Goal: Information Seeking & Learning: Learn about a topic

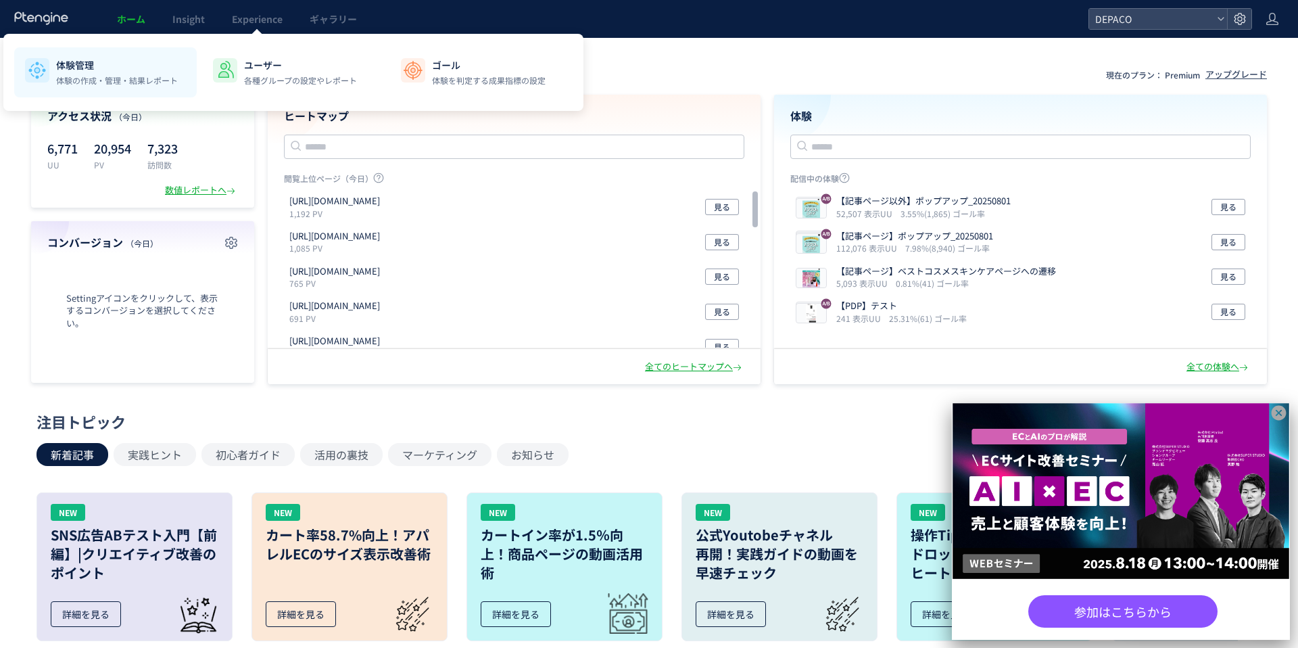
click at [103, 80] on p "体験の作成・管理・結果レポート" at bounding box center [117, 80] width 122 height 12
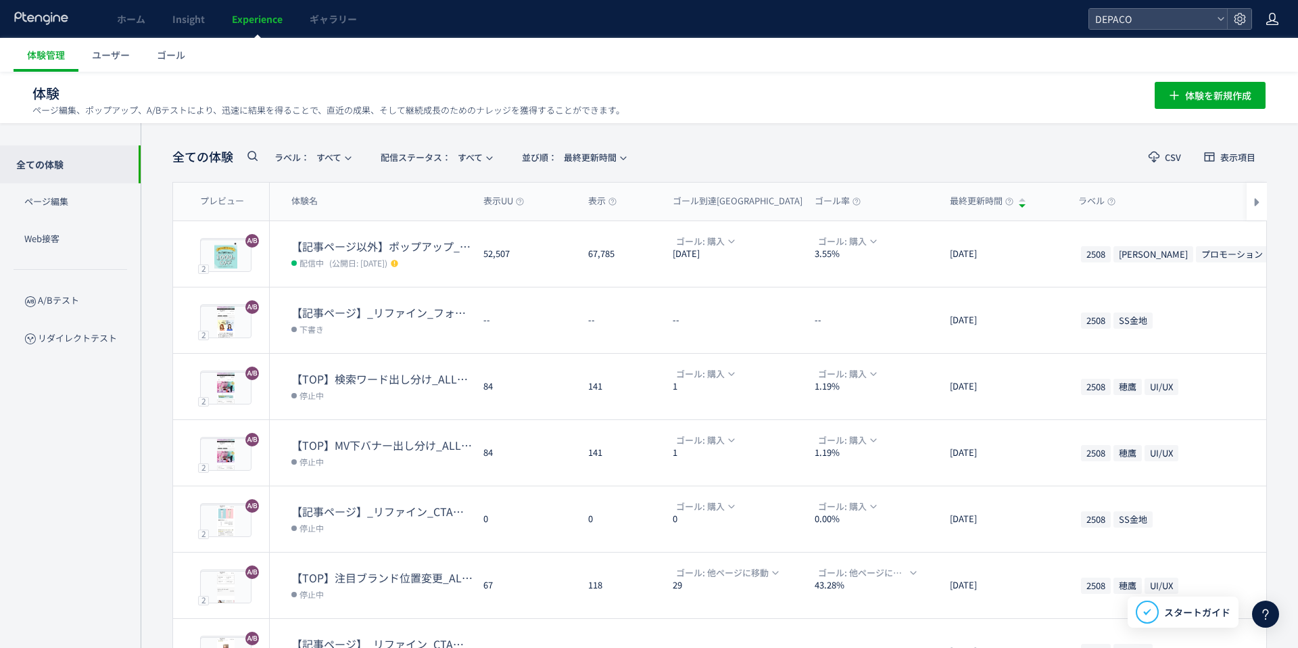
click at [1269, 22] on icon at bounding box center [1272, 19] width 14 height 14
click at [1259, 48] on span "アカウント設定" at bounding box center [1238, 54] width 66 height 14
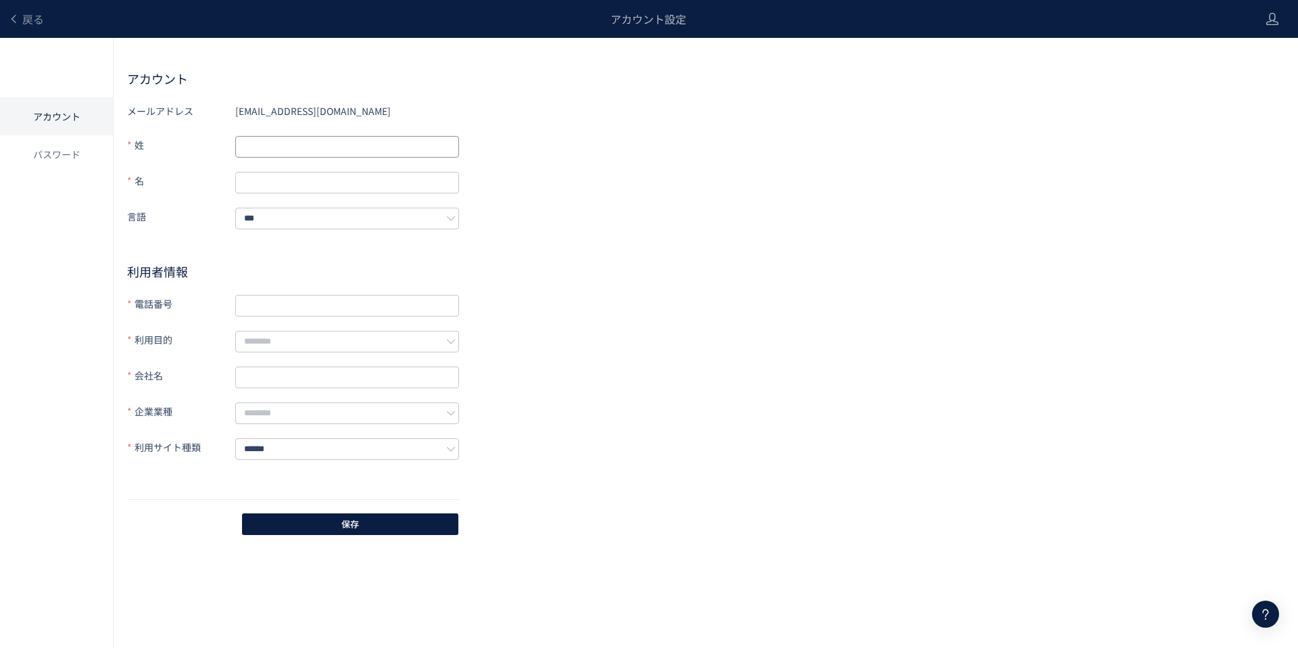
click at [363, 152] on input "text" at bounding box center [347, 147] width 224 height 22
type input "*****"
click at [552, 295] on div "メールアドレス [EMAIL_ADDRESS][DOMAIN_NAME] 姓 ***** 名 言語 *** 利用者情報 電話番号 利用目的 会社名 企業業種 …" at bounding box center [705, 318] width 1157 height 437
click at [307, 513] on button "保存" at bounding box center [350, 524] width 216 height 22
click at [268, 172] on input "text" at bounding box center [347, 183] width 224 height 22
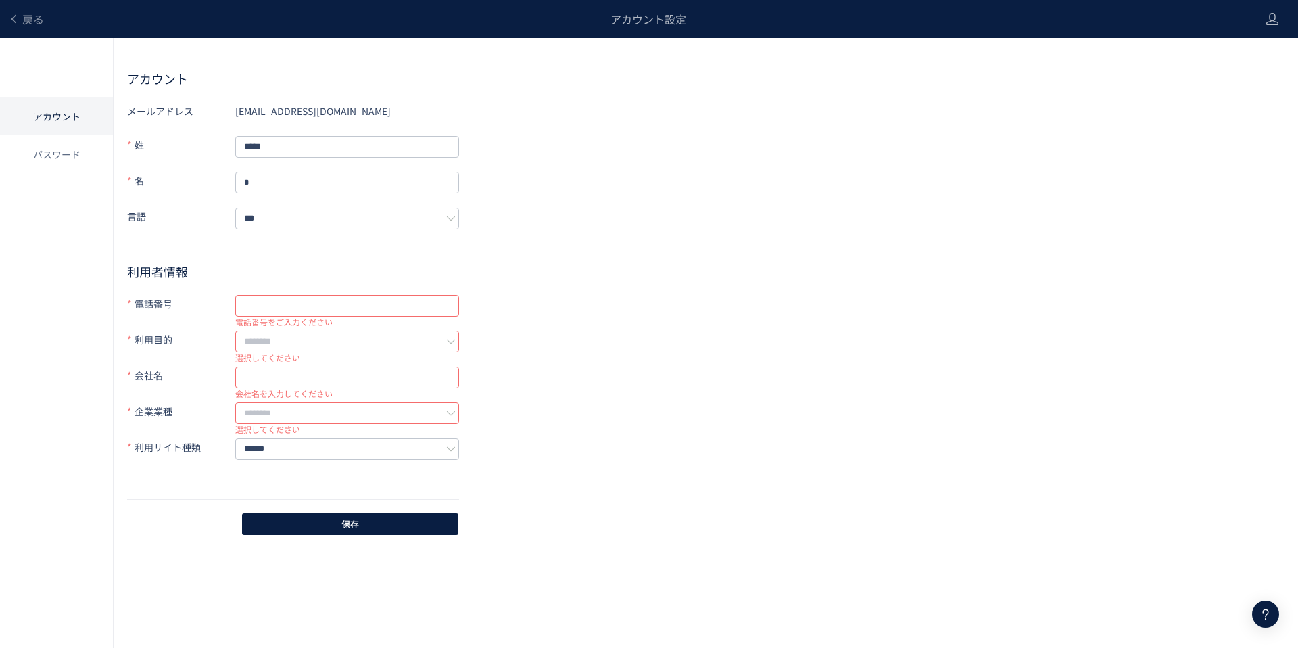
click at [592, 257] on div "メールアドレス [EMAIL_ADDRESS][DOMAIN_NAME] 姓 ***** 名 名を入力してください 言語 *** 利用者情報 電話番号 電話番…" at bounding box center [705, 318] width 1157 height 437
click at [310, 306] on input "text" at bounding box center [347, 306] width 224 height 22
paste input "**********"
type input "**********"
click at [311, 332] on input "text" at bounding box center [347, 342] width 224 height 22
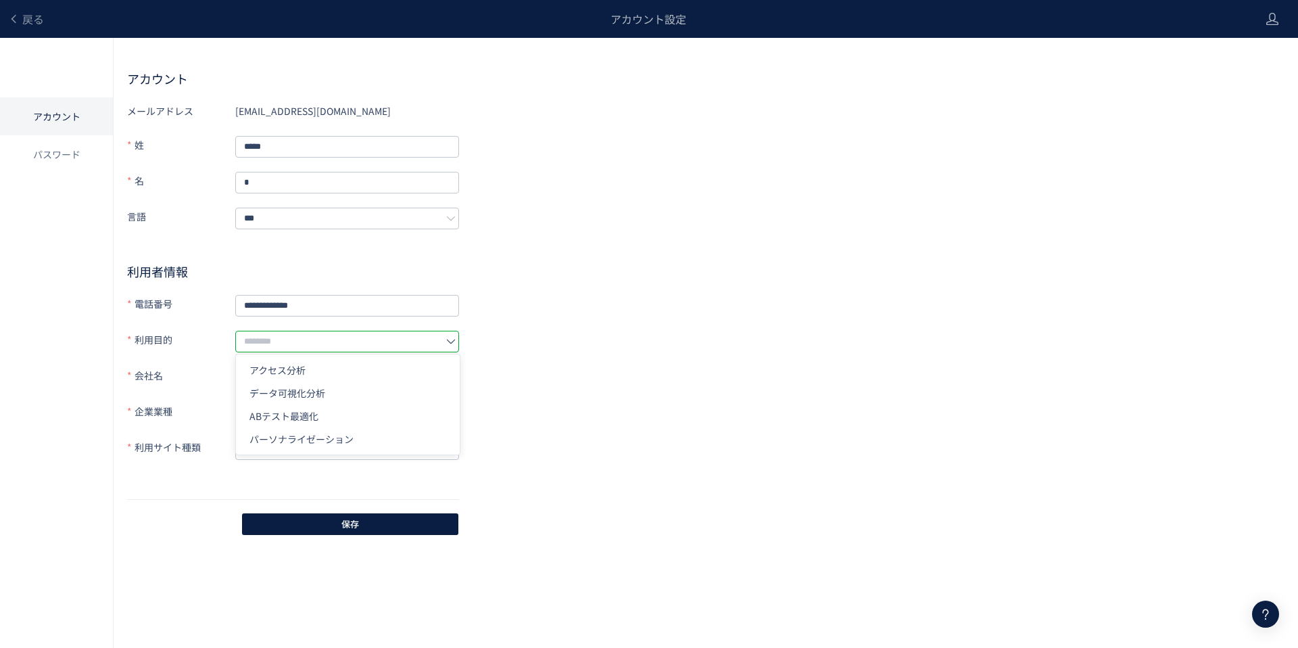
click at [540, 439] on div "**********" at bounding box center [705, 318] width 1157 height 437
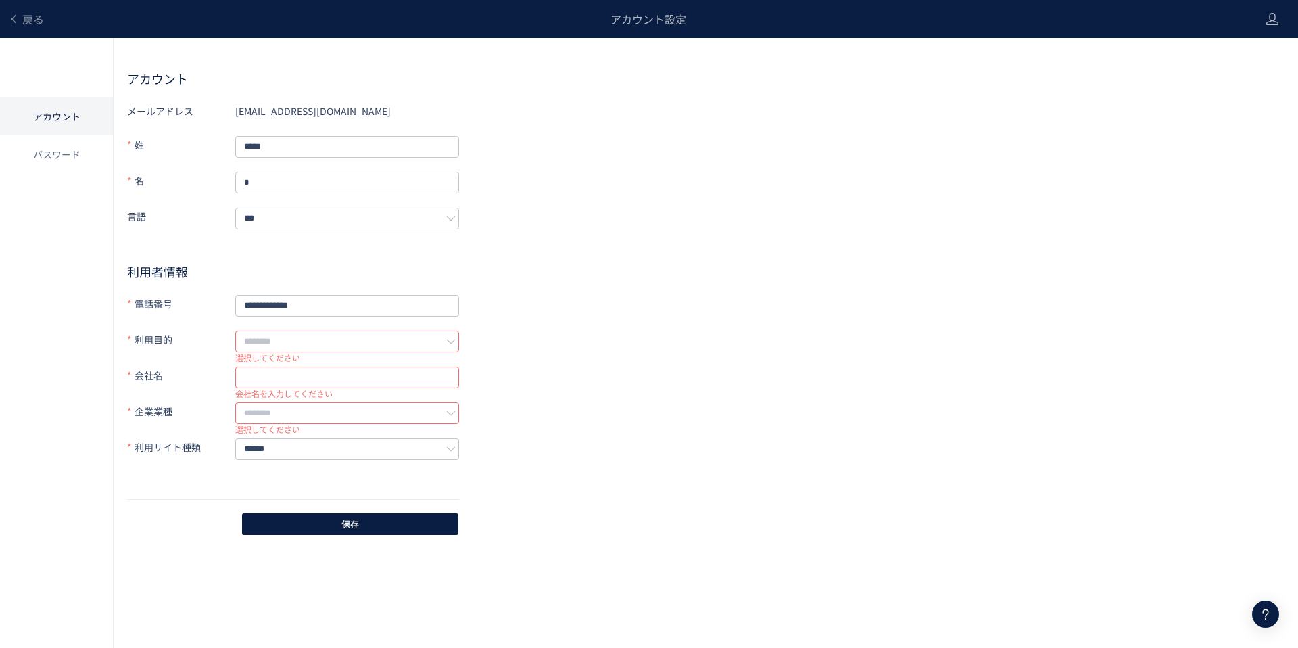
click at [360, 370] on input "text" at bounding box center [347, 377] width 224 height 22
type input "**********"
click at [301, 402] on input "text" at bounding box center [347, 413] width 224 height 22
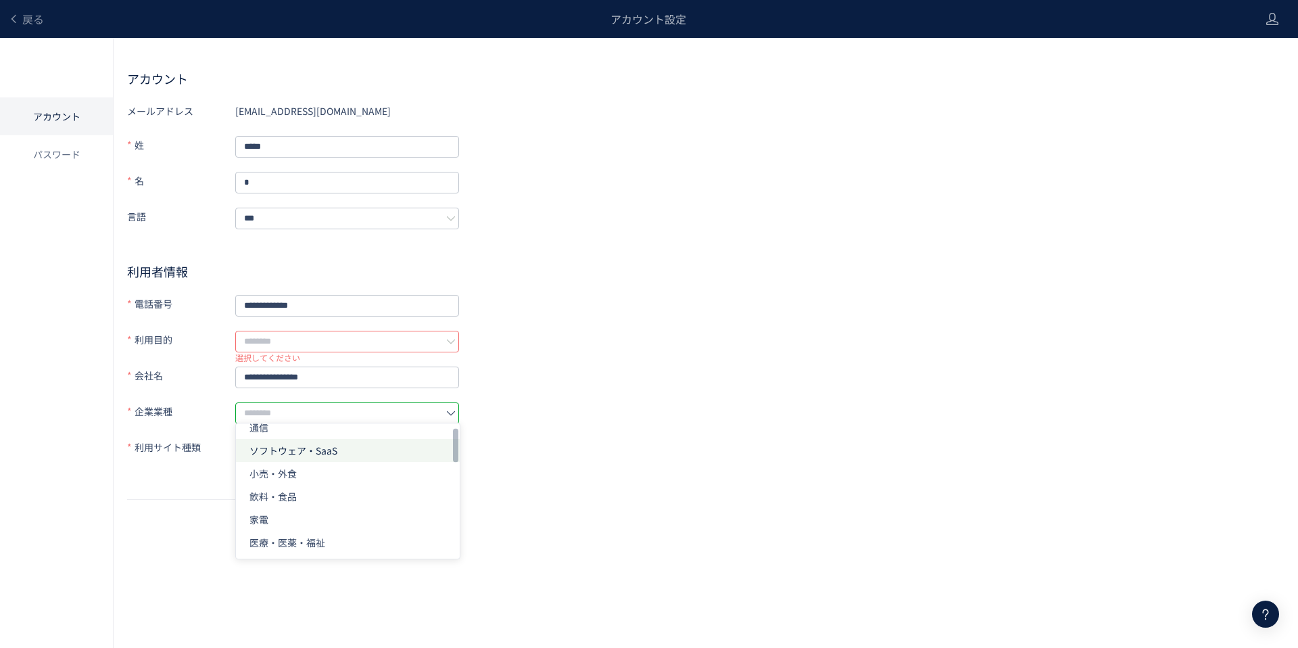
scroll to position [12, 0]
click at [308, 507] on li "ソフトウェア・SaaS" at bounding box center [348, 518] width 224 height 23
type input "**********"
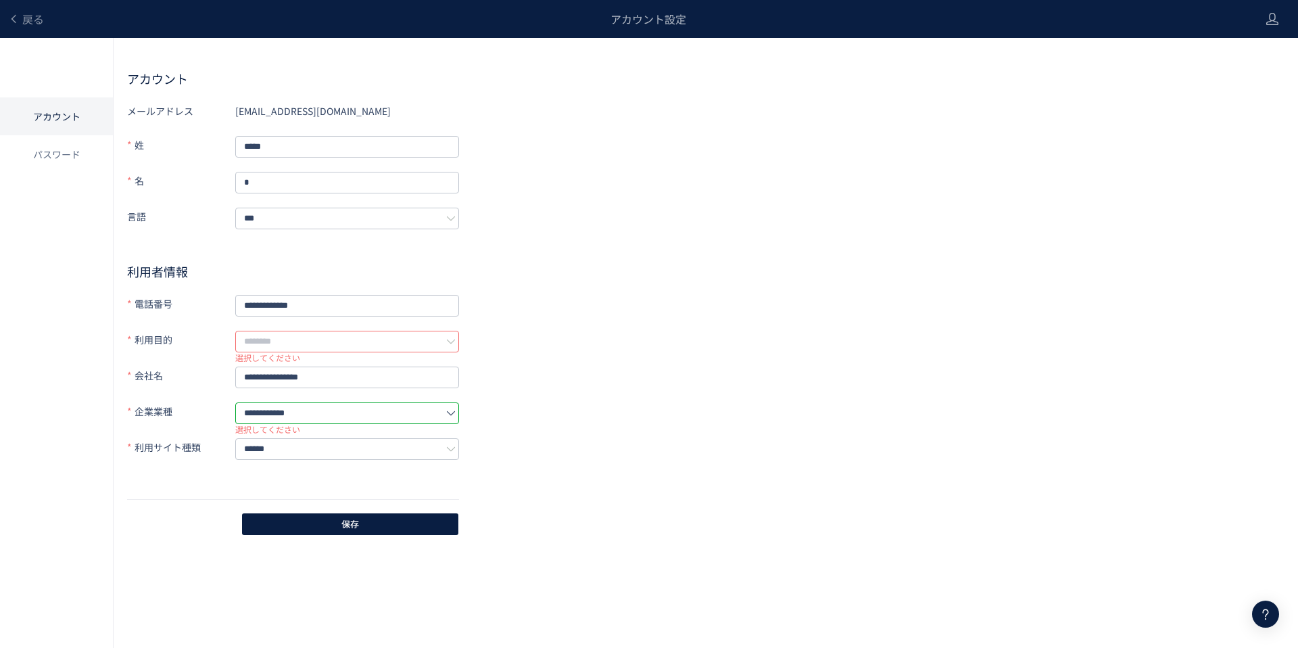
click at [504, 479] on div "**********" at bounding box center [705, 318] width 1157 height 437
click at [443, 446] on input "******" at bounding box center [347, 449] width 224 height 22
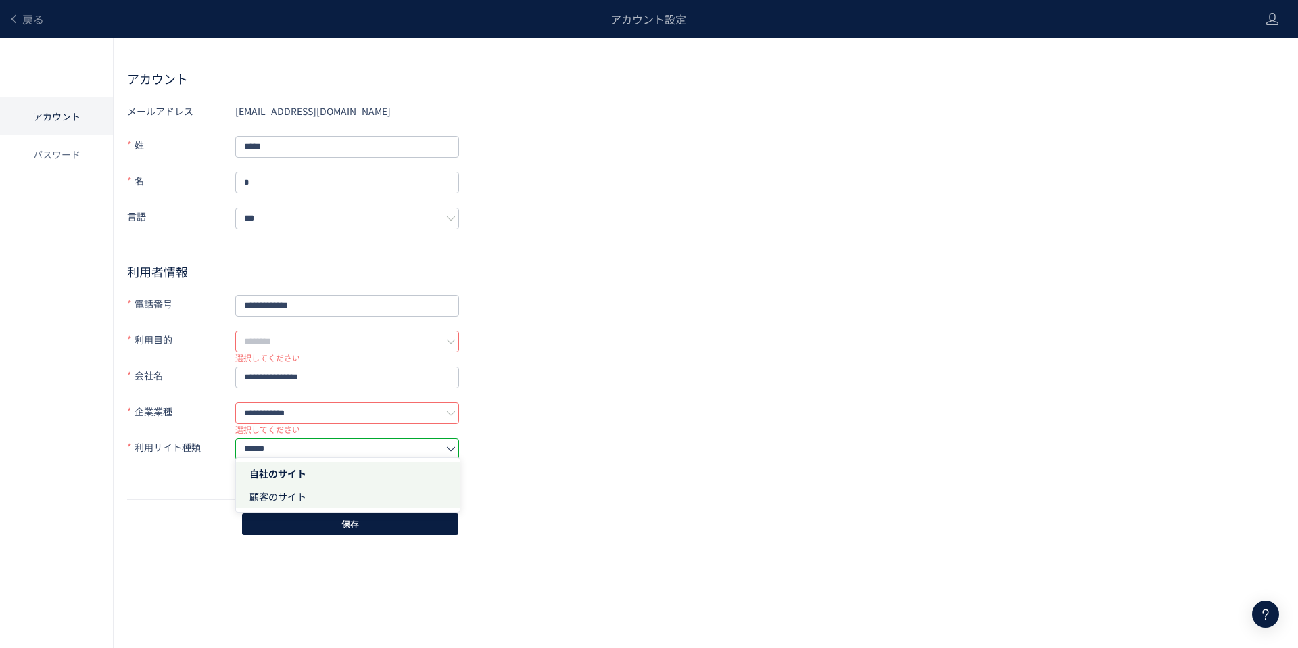
click at [0, 0] on li "顧客のサイト" at bounding box center [0, 0] width 0 height 0
type input "******"
click at [544, 456] on div "**********" at bounding box center [705, 318] width 1157 height 437
click at [339, 334] on input "text" at bounding box center [347, 342] width 224 height 22
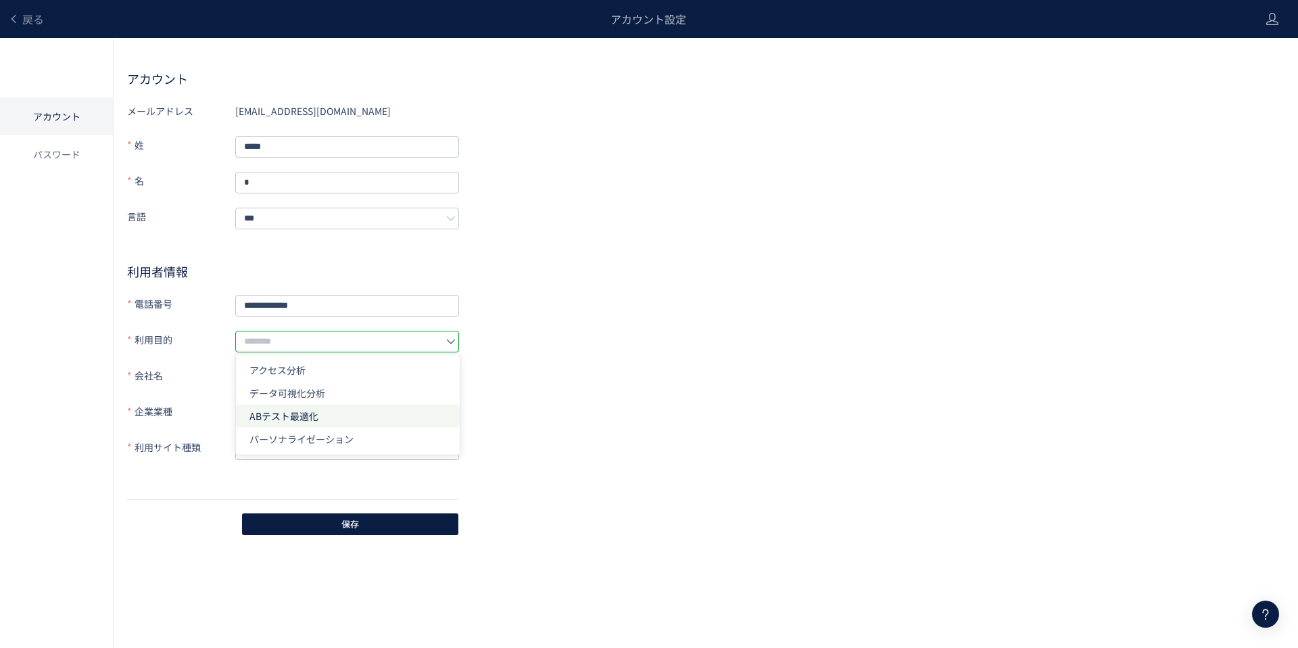
click at [0, 0] on li "ABテスト最適化" at bounding box center [0, 0] width 0 height 0
type input "********"
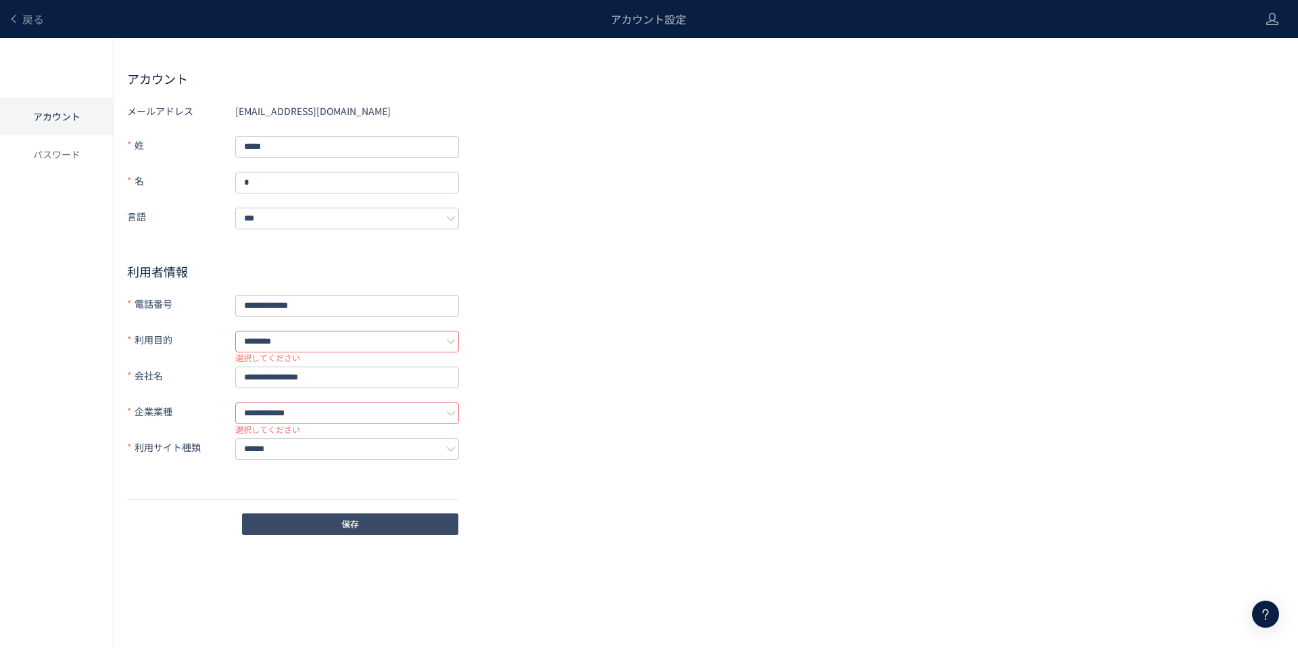
click at [338, 513] on button "保存" at bounding box center [350, 524] width 216 height 22
click at [24, 16] on span "戻る" at bounding box center [33, 19] width 22 height 16
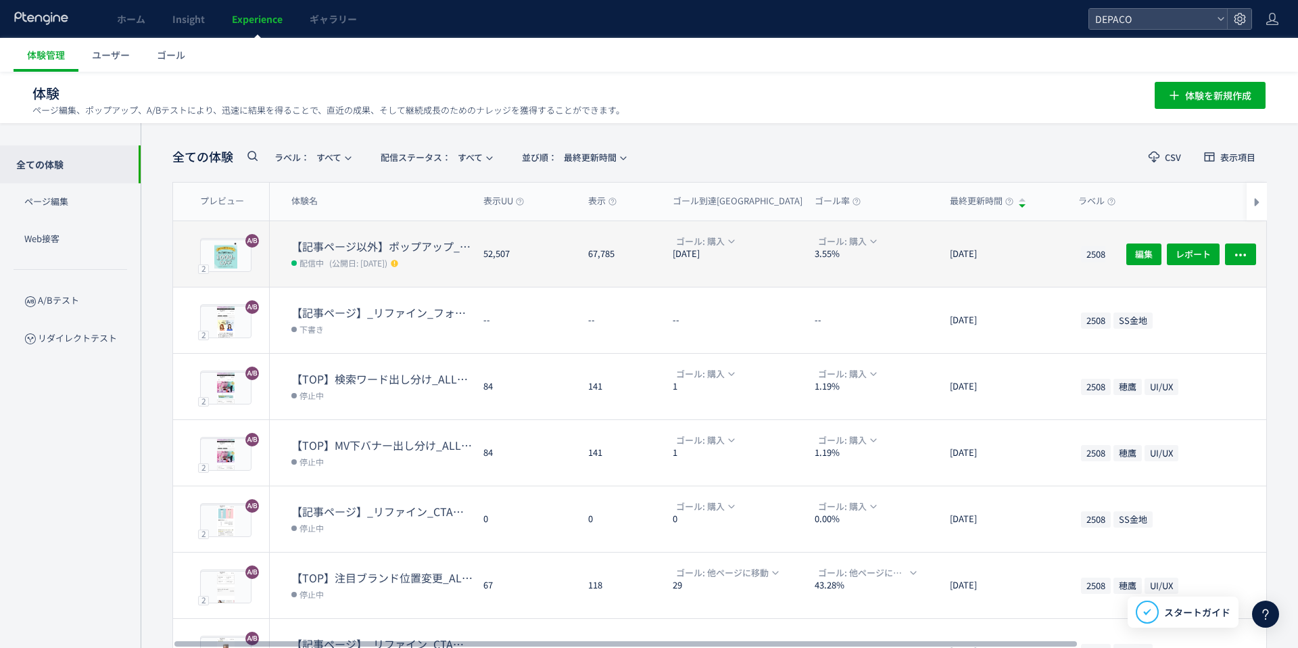
click at [356, 241] on dt "【記事ページ以外】ポップアップ_20250801" at bounding box center [381, 247] width 181 height 16
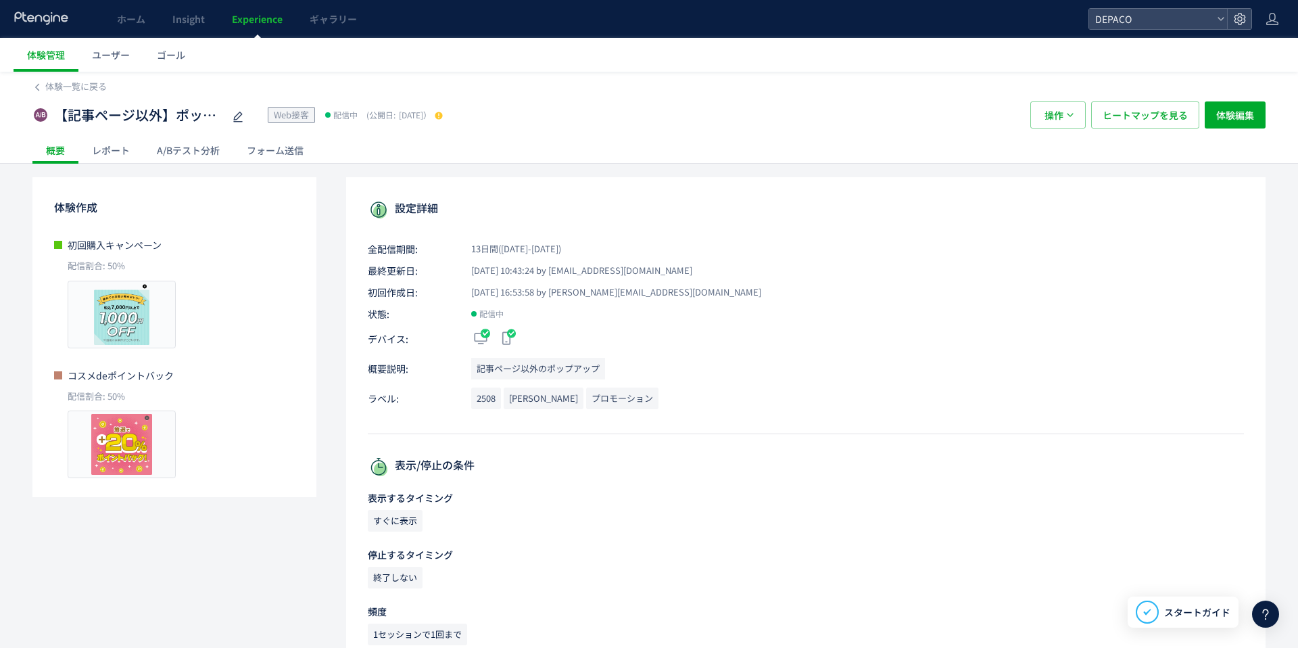
click at [182, 156] on div "A/Bテスト分析" at bounding box center [188, 150] width 90 height 27
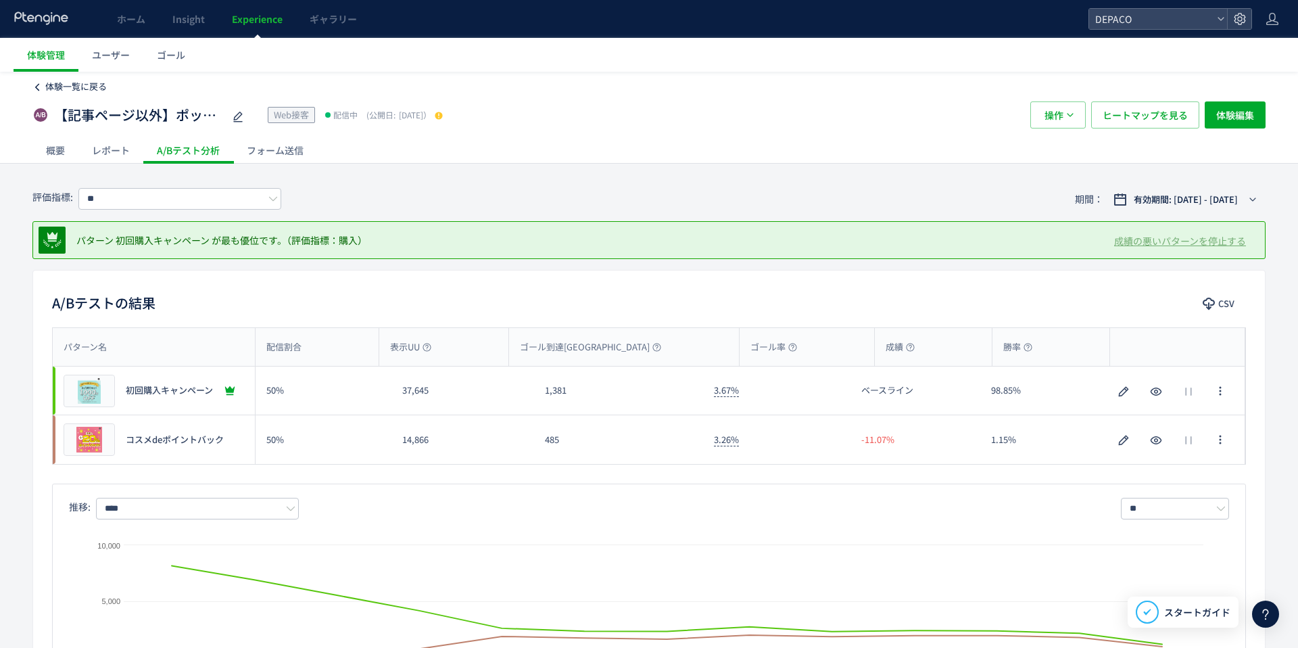
click at [56, 88] on span "体験一覧に戻る" at bounding box center [76, 86] width 62 height 13
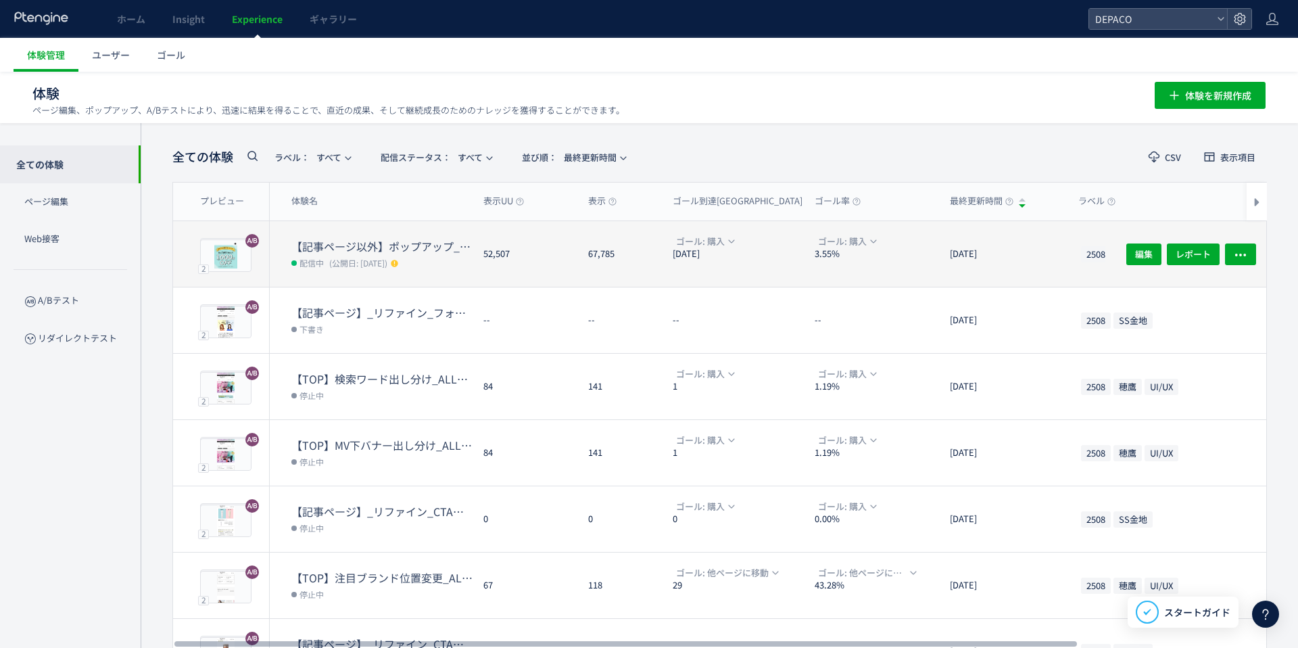
click at [393, 243] on dt "【記事ページ以外】ポップアップ_20250801" at bounding box center [381, 247] width 181 height 16
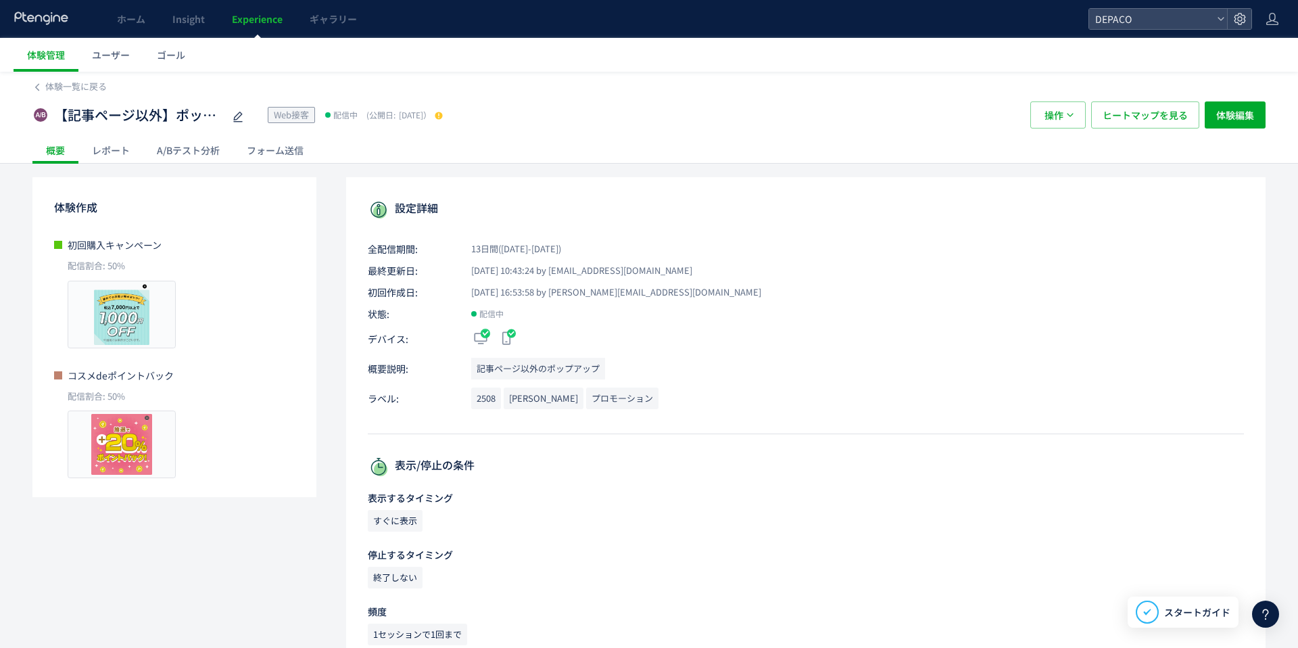
click at [187, 149] on div "A/Bテスト分析" at bounding box center [188, 150] width 90 height 27
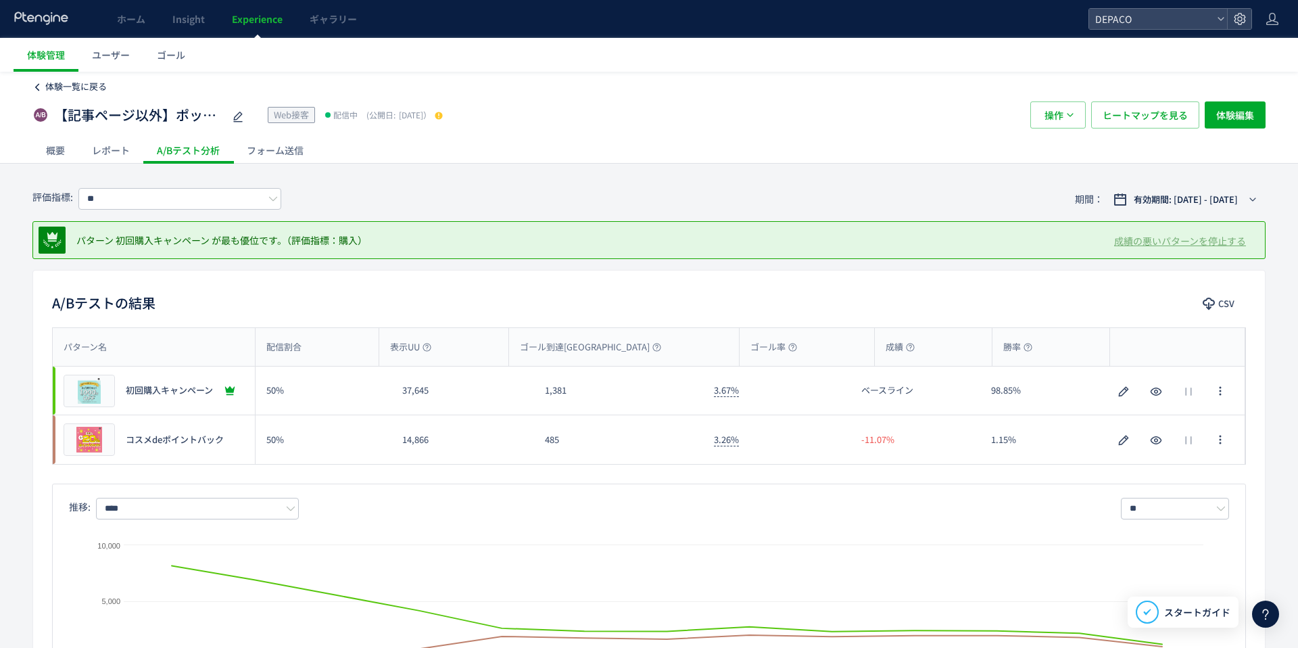
click at [59, 87] on span "体験一覧に戻る" at bounding box center [76, 86] width 62 height 13
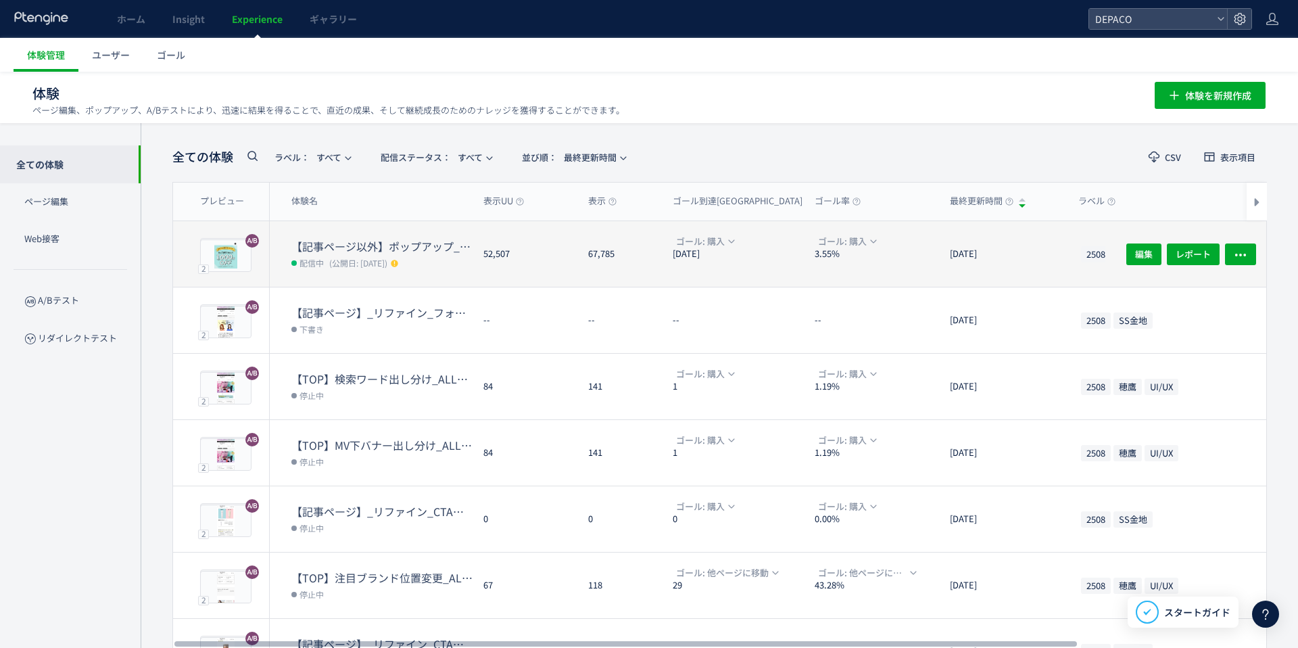
click at [346, 249] on dt "【記事ページ以外】ポップアップ_20250801" at bounding box center [381, 247] width 181 height 16
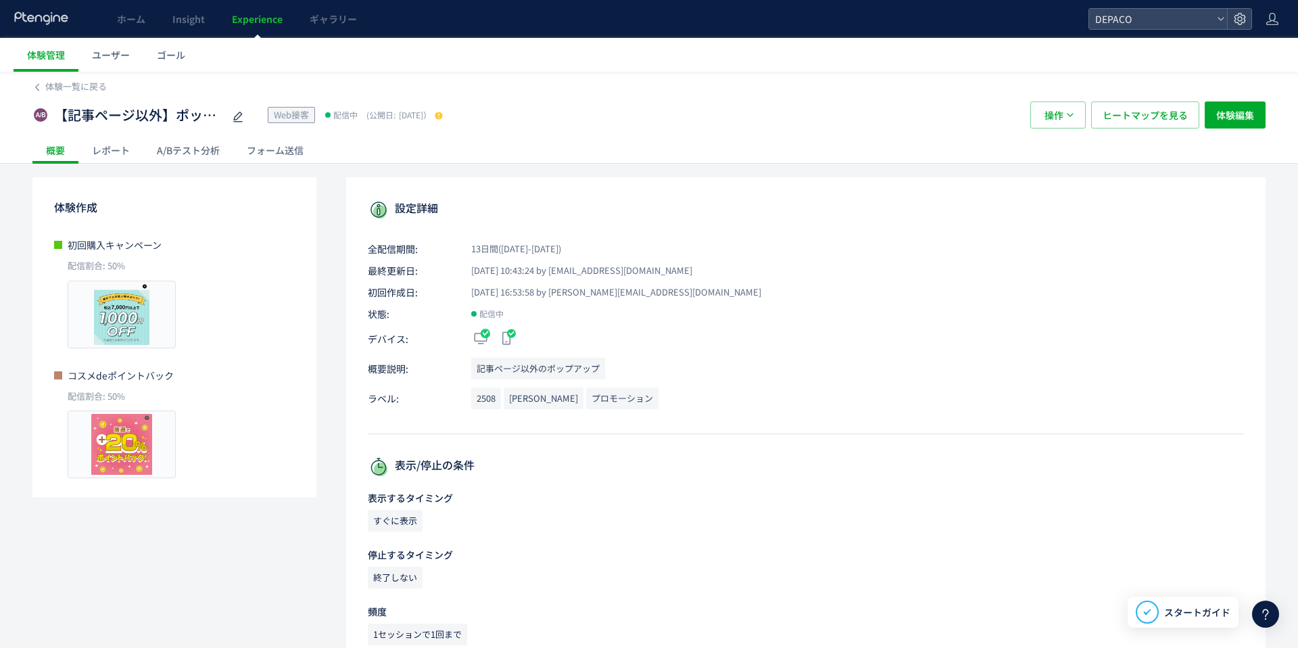
click at [182, 143] on div "A/Bテスト分析" at bounding box center [188, 150] width 90 height 27
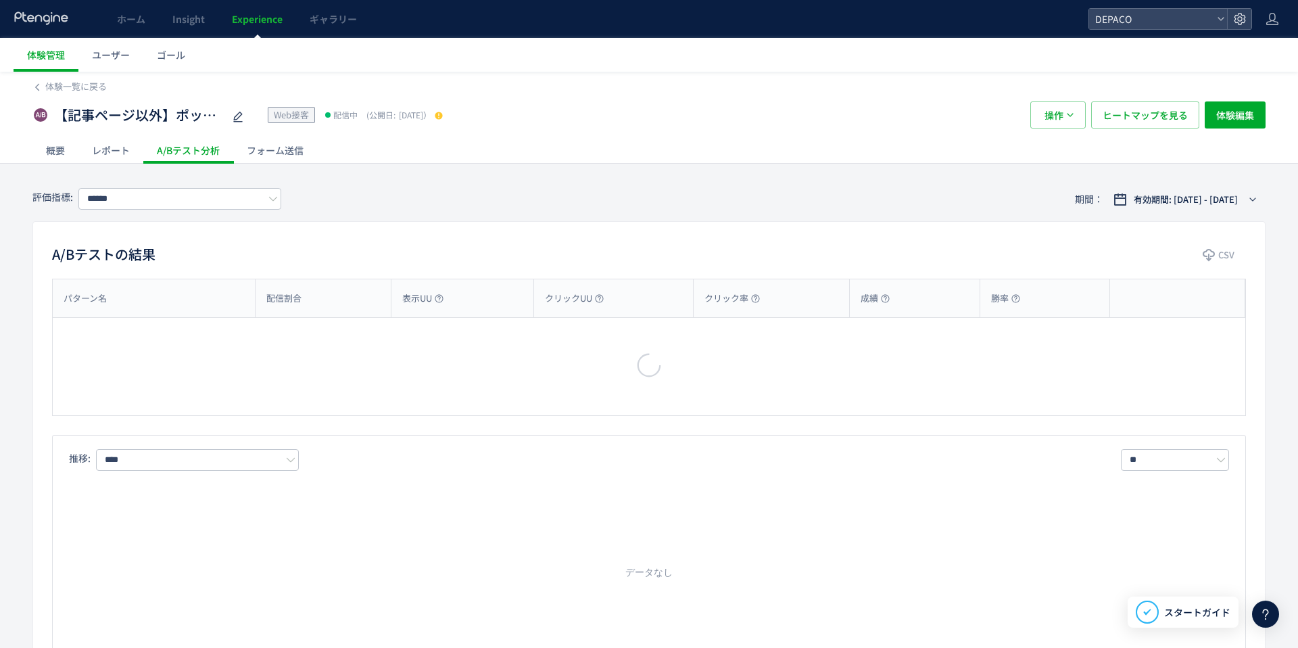
type input "**"
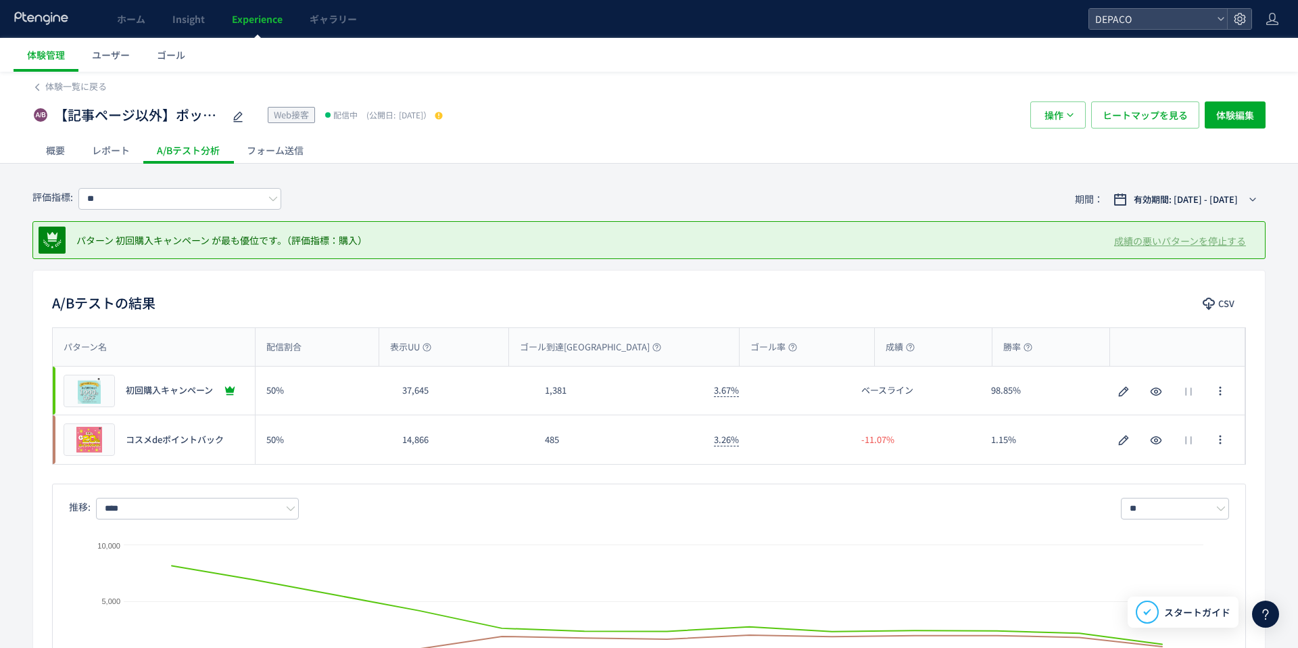
click at [788, 349] on use at bounding box center [792, 347] width 8 height 8
click at [614, 345] on div "ゴール到達[GEOGRAPHIC_DATA]" at bounding box center [623, 347] width 229 height 38
click at [62, 149] on div "概要" at bounding box center [55, 150] width 46 height 27
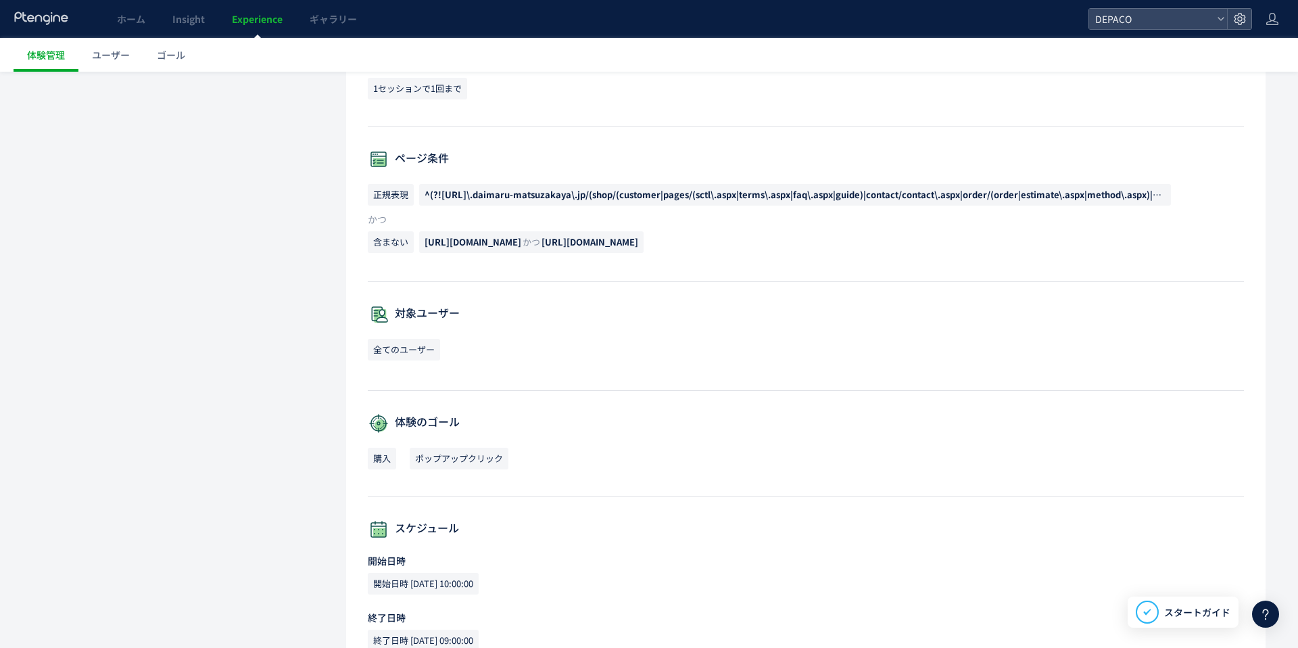
scroll to position [570, 0]
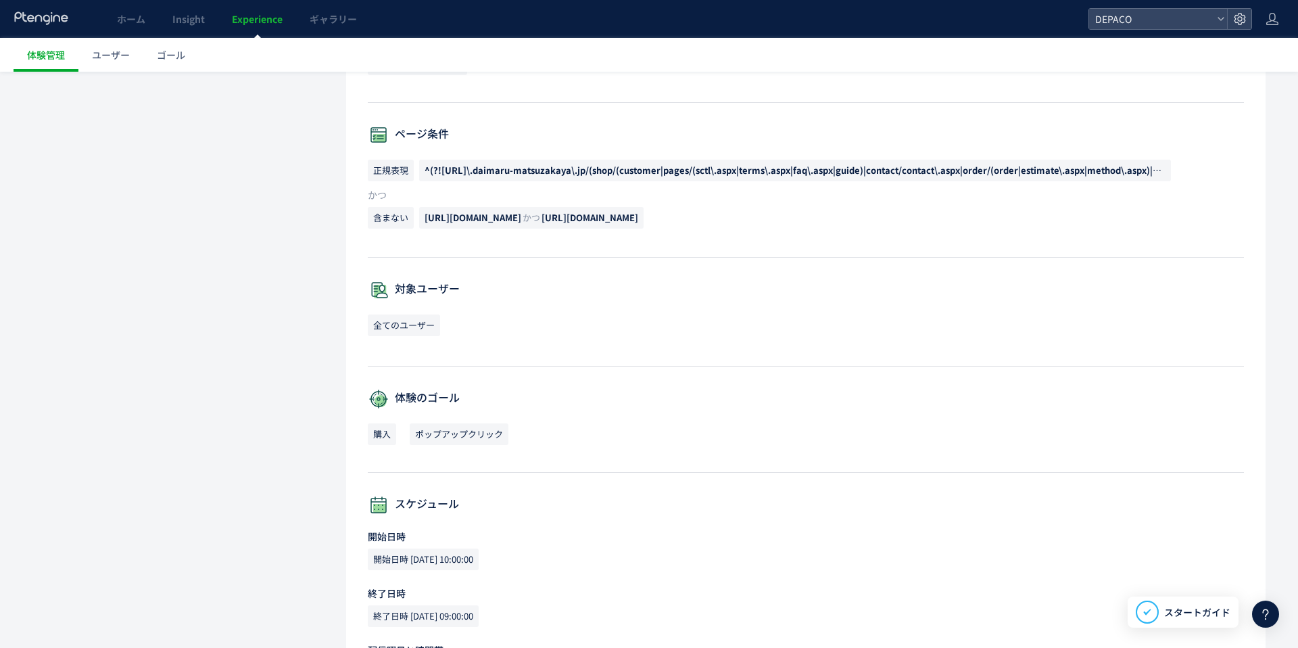
click at [494, 443] on span "ポップアップクリック" at bounding box center [459, 434] width 99 height 22
click at [493, 439] on span "ポップアップクリック" at bounding box center [459, 434] width 99 height 22
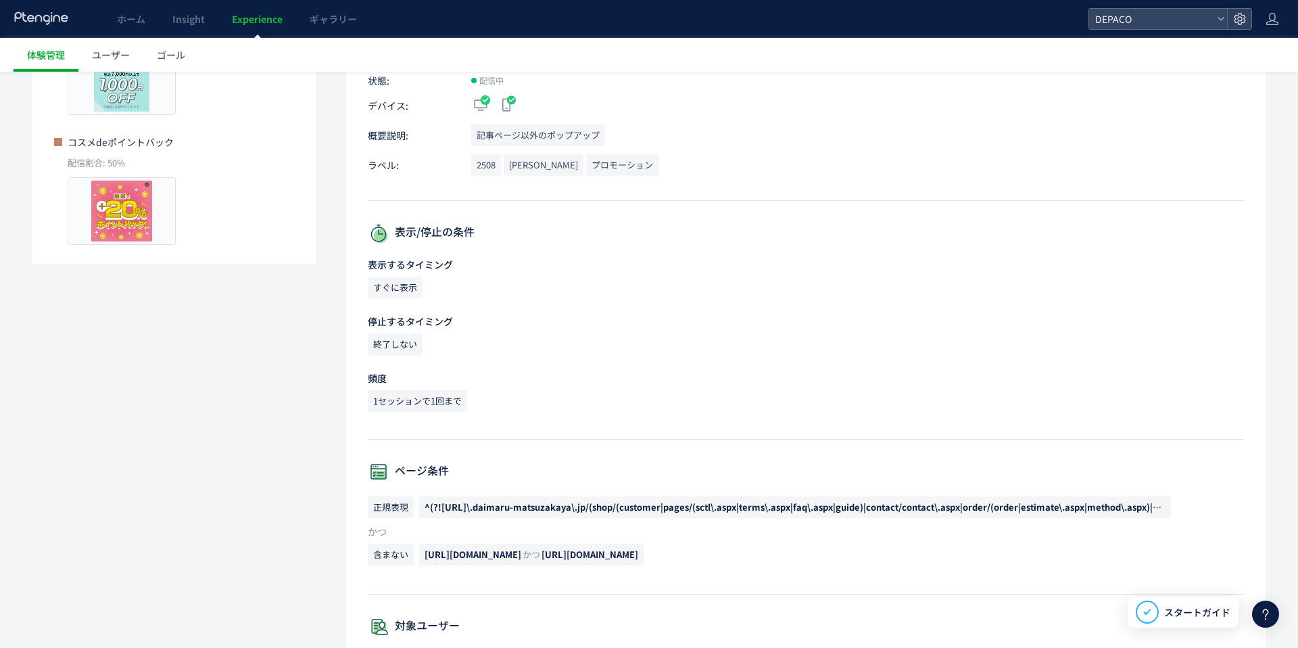
scroll to position [0, 0]
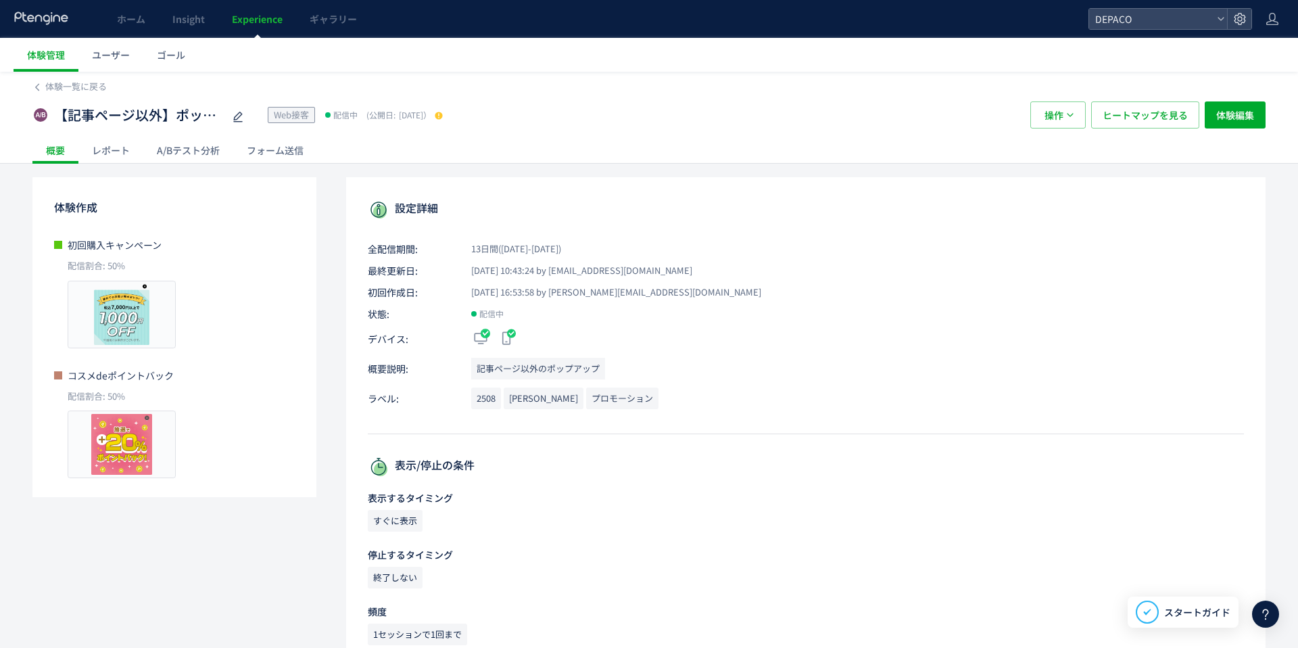
click at [111, 148] on div "レポート" at bounding box center [110, 150] width 65 height 27
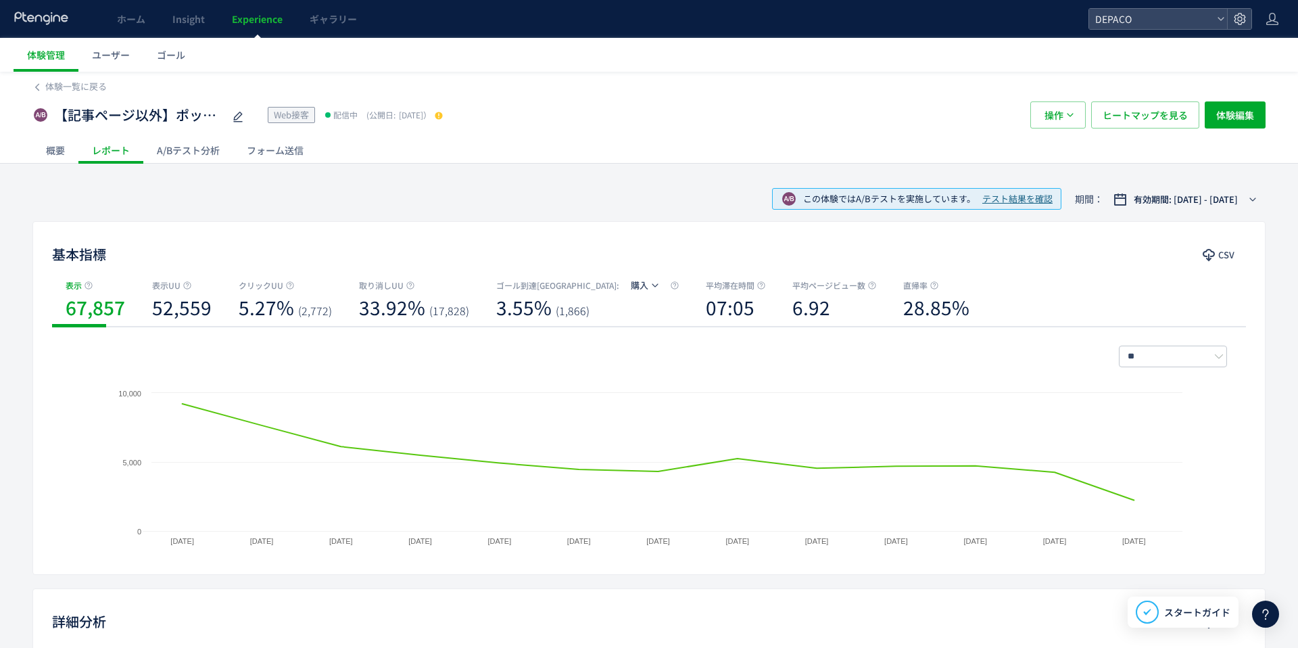
click at [189, 153] on div "A/Bテスト分析" at bounding box center [188, 150] width 90 height 27
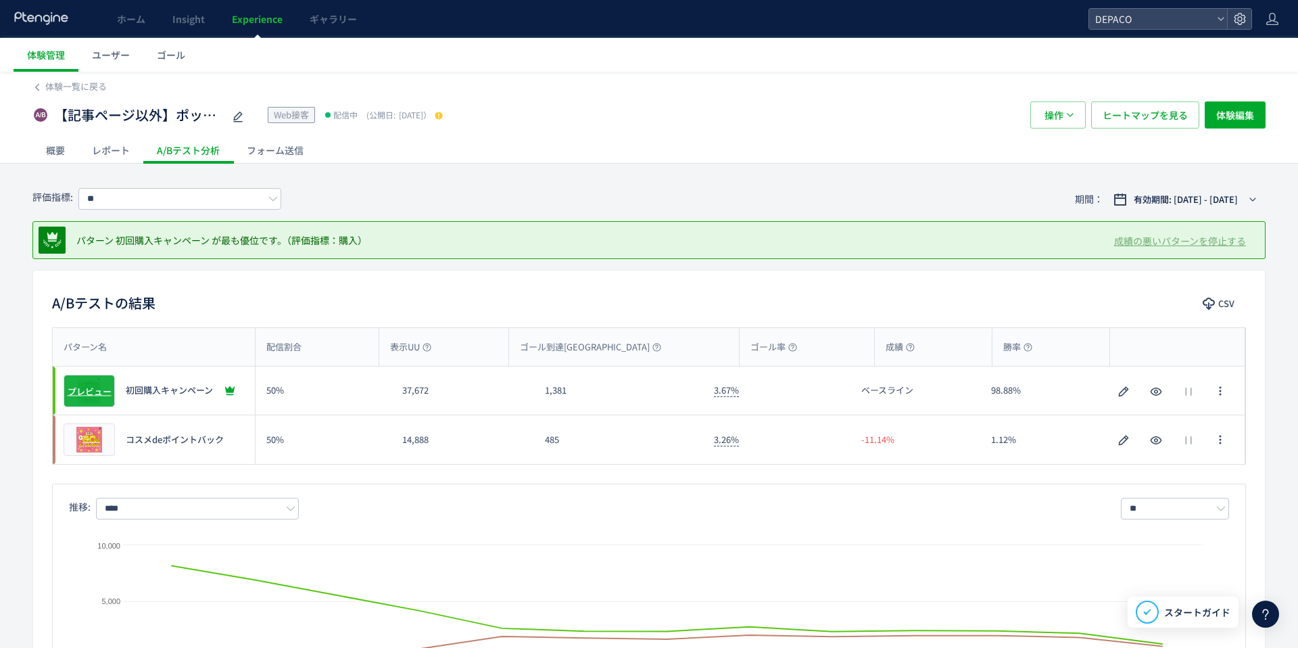
click at [96, 387] on span "プレビュー" at bounding box center [90, 390] width 44 height 13
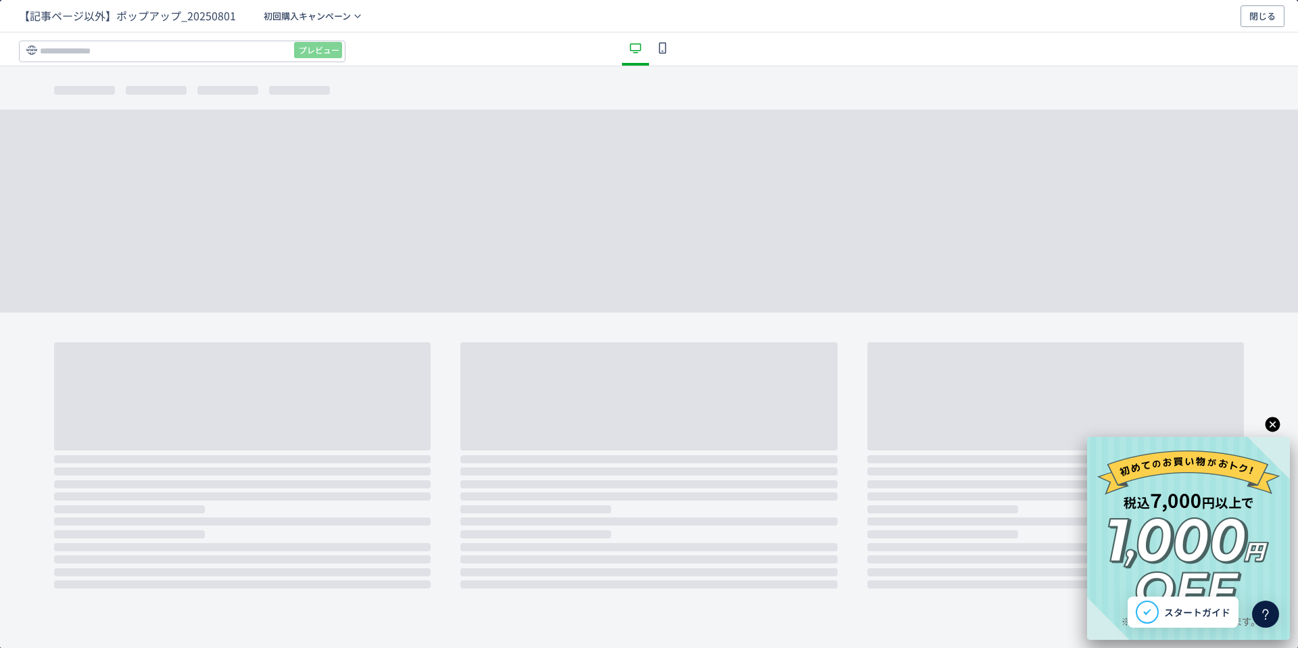
click at [1269, 423] on icon "dialog" at bounding box center [1272, 424] width 15 height 15
click at [1272, 423] on icon "dialog" at bounding box center [1272, 424] width 17 height 17
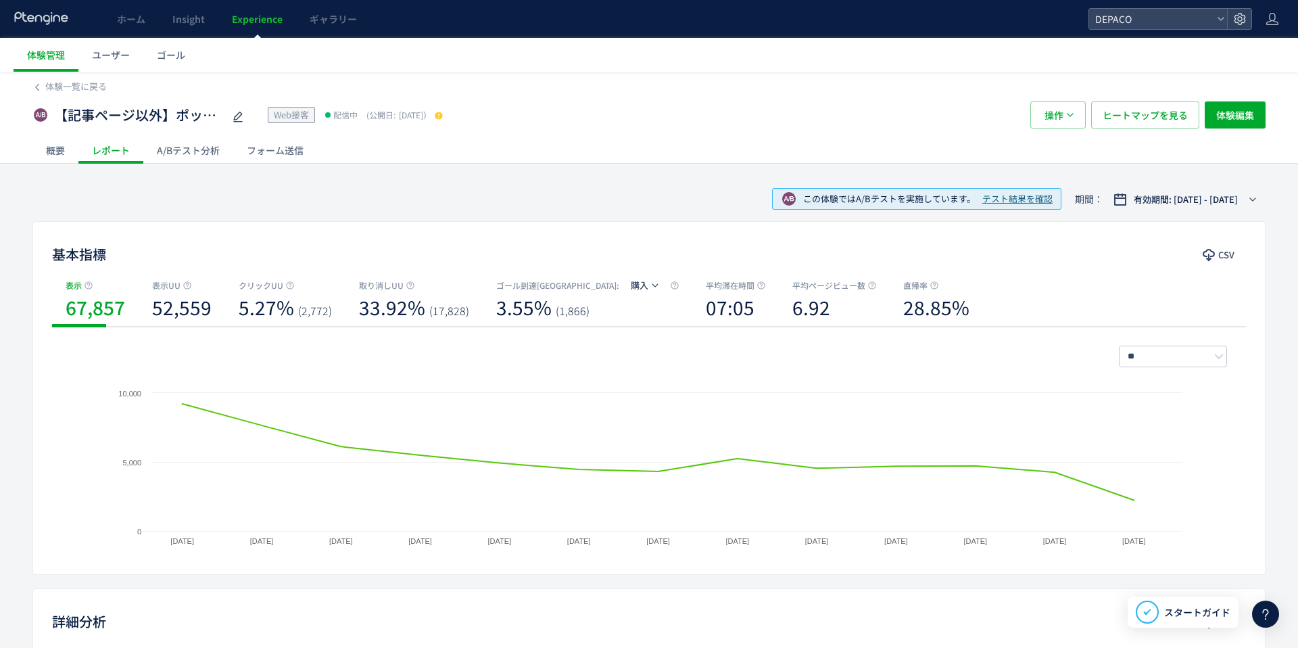
click at [213, 138] on div "A/Bテスト分析" at bounding box center [188, 150] width 90 height 27
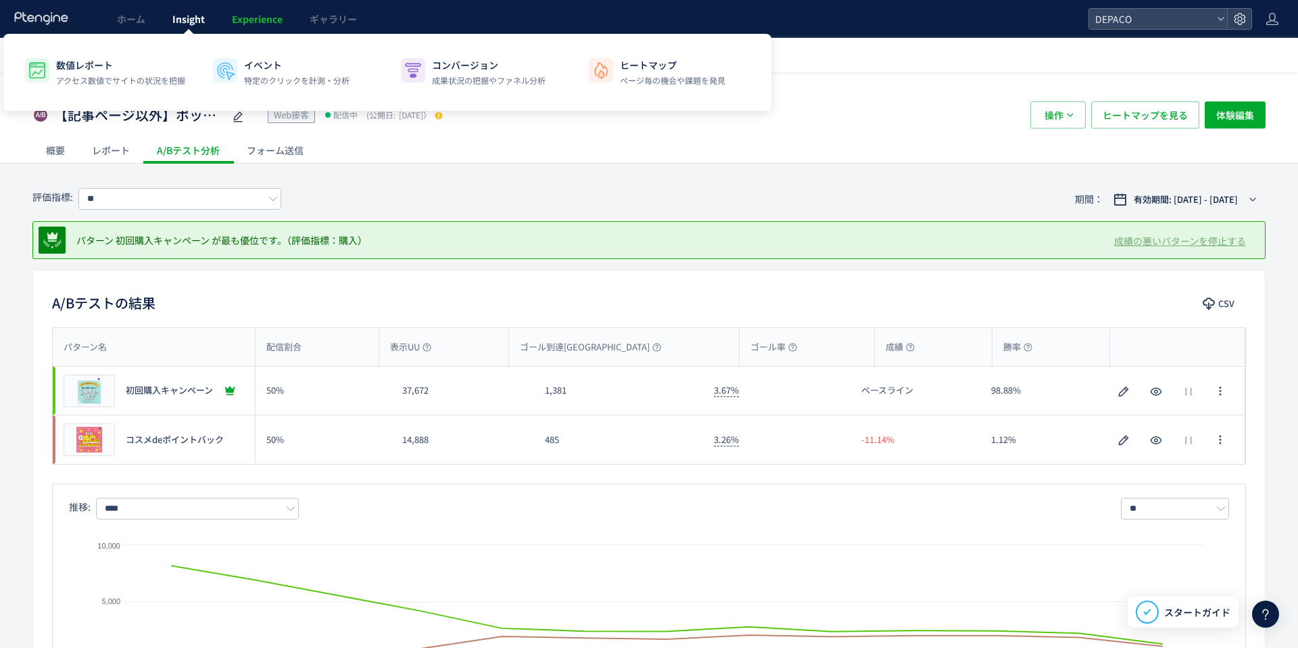
click at [192, 18] on span "Insight" at bounding box center [188, 19] width 32 height 14
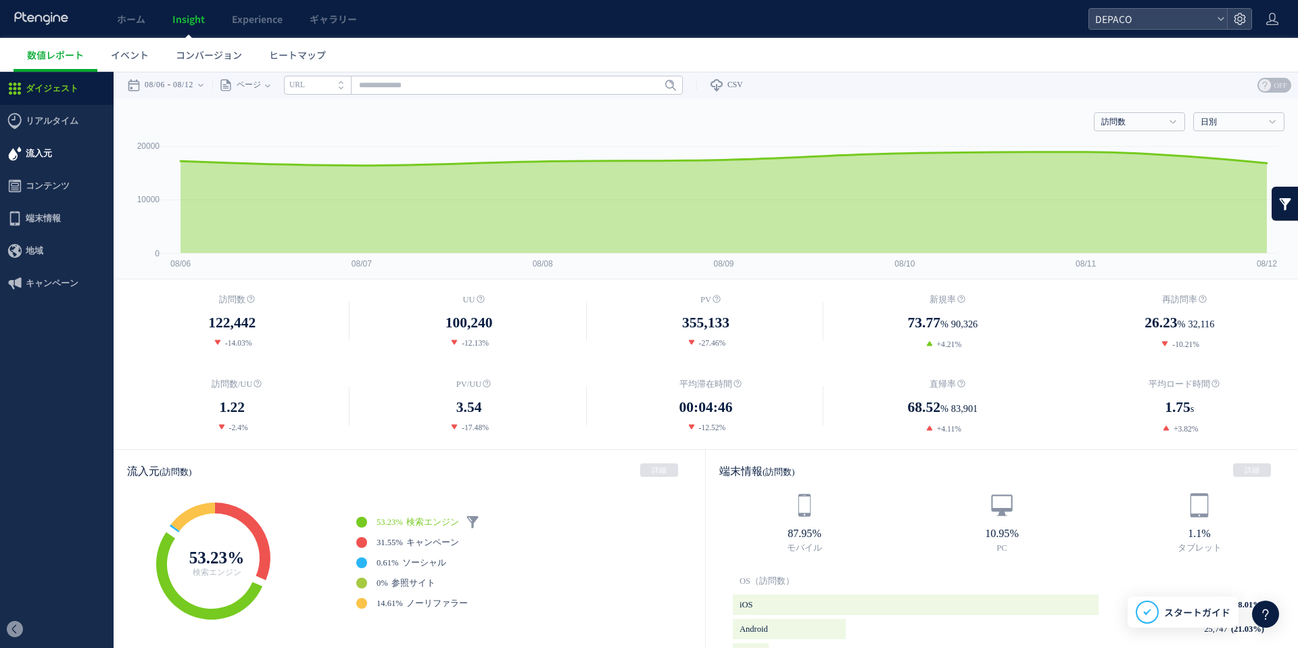
click at [32, 151] on span "流入元" at bounding box center [39, 153] width 26 height 32
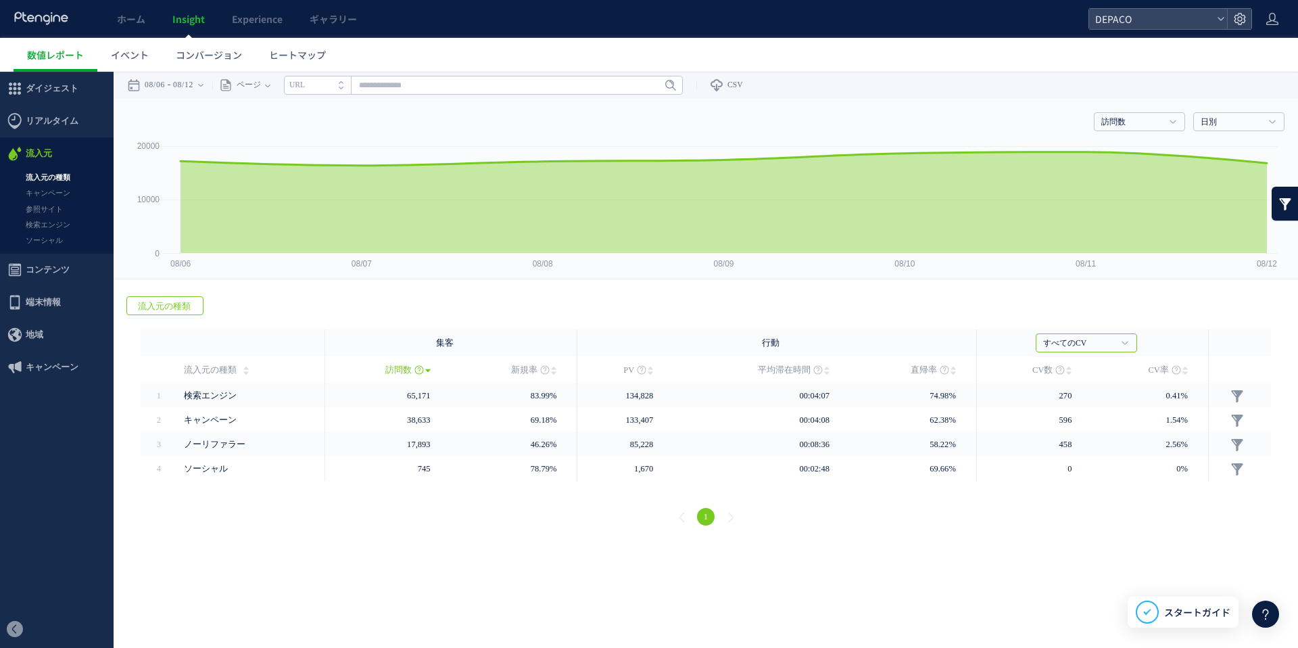
click at [162, 305] on span "流入元の種類" at bounding box center [164, 306] width 74 height 19
click at [49, 192] on link "キャンペーン" at bounding box center [57, 193] width 114 height 16
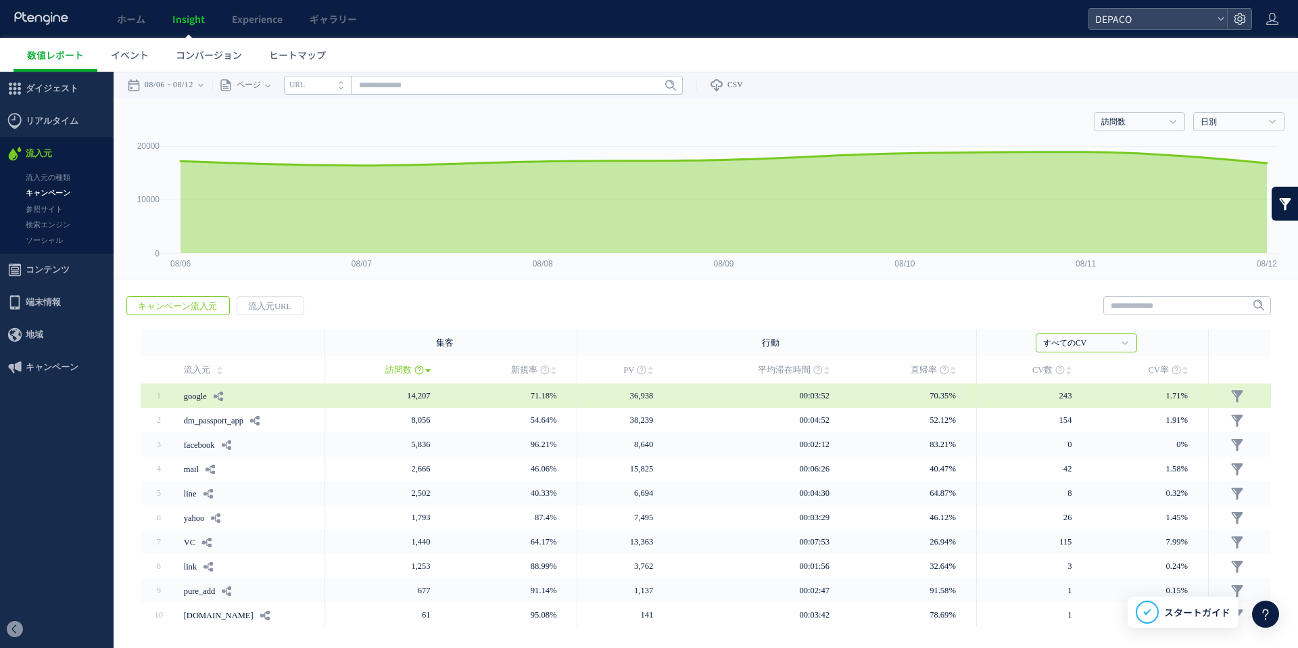
scroll to position [41, 0]
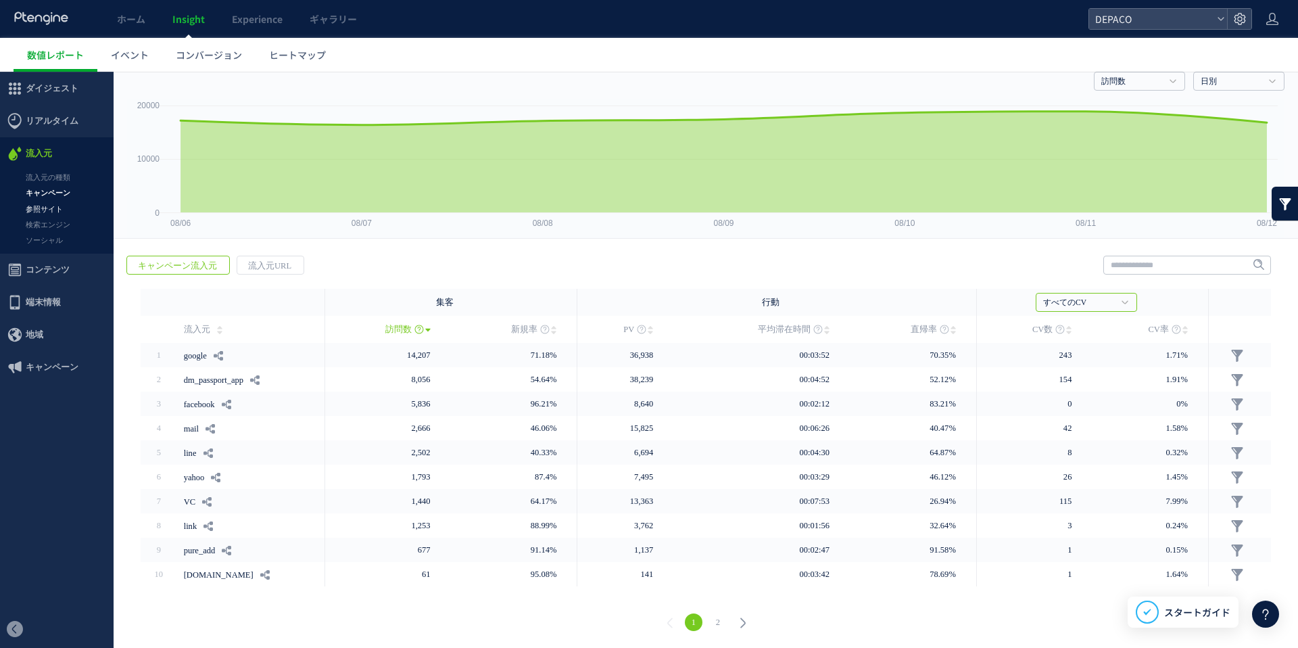
click at [51, 206] on link "参照サイト" at bounding box center [57, 209] width 114 height 16
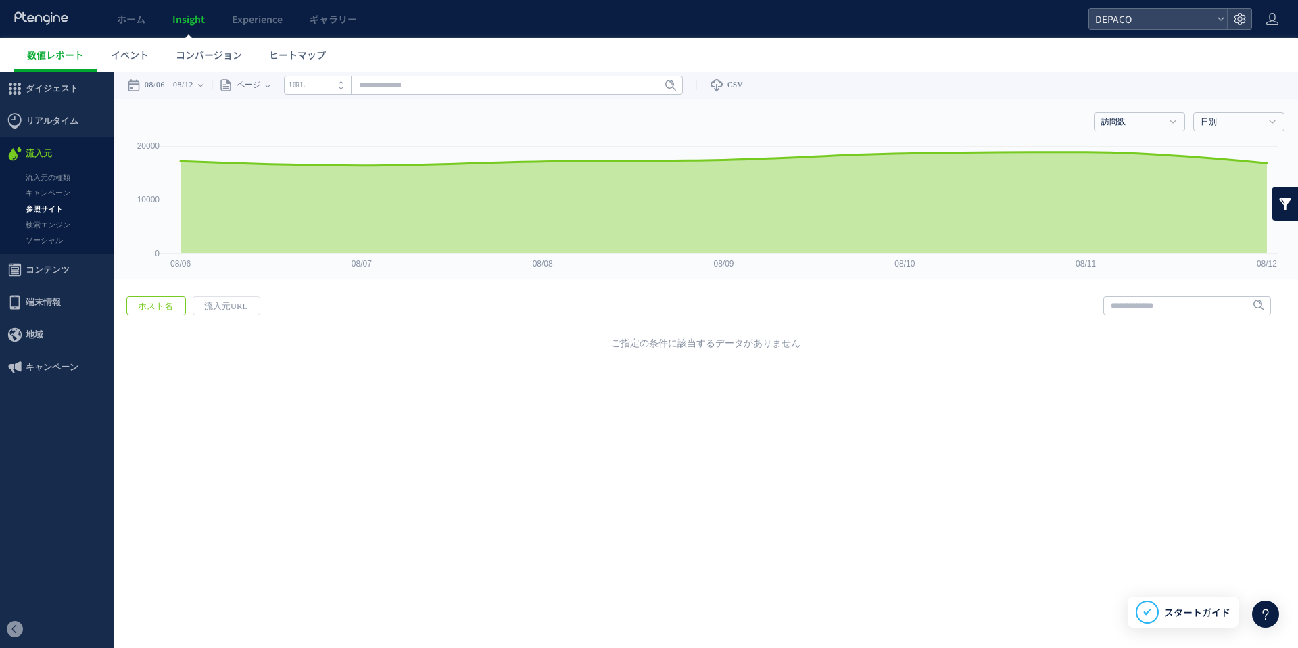
click at [55, 224] on link "検索エンジン" at bounding box center [57, 225] width 114 height 16
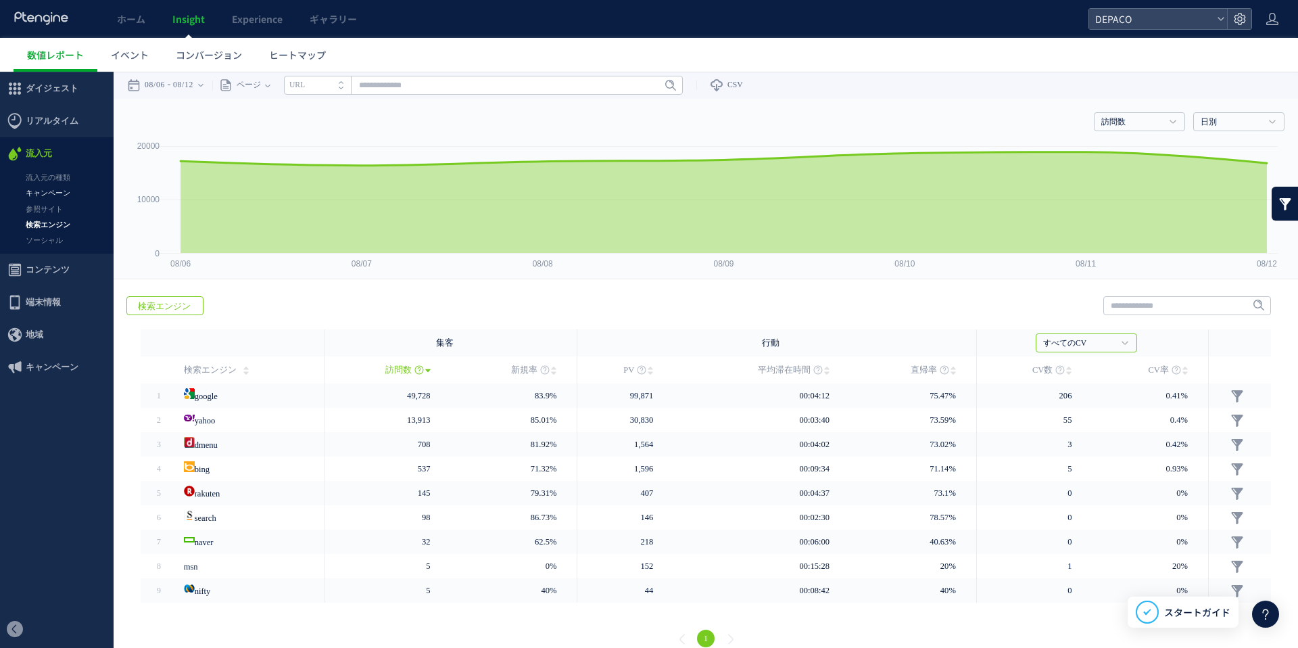
click at [49, 195] on link "キャンペーン" at bounding box center [57, 193] width 114 height 16
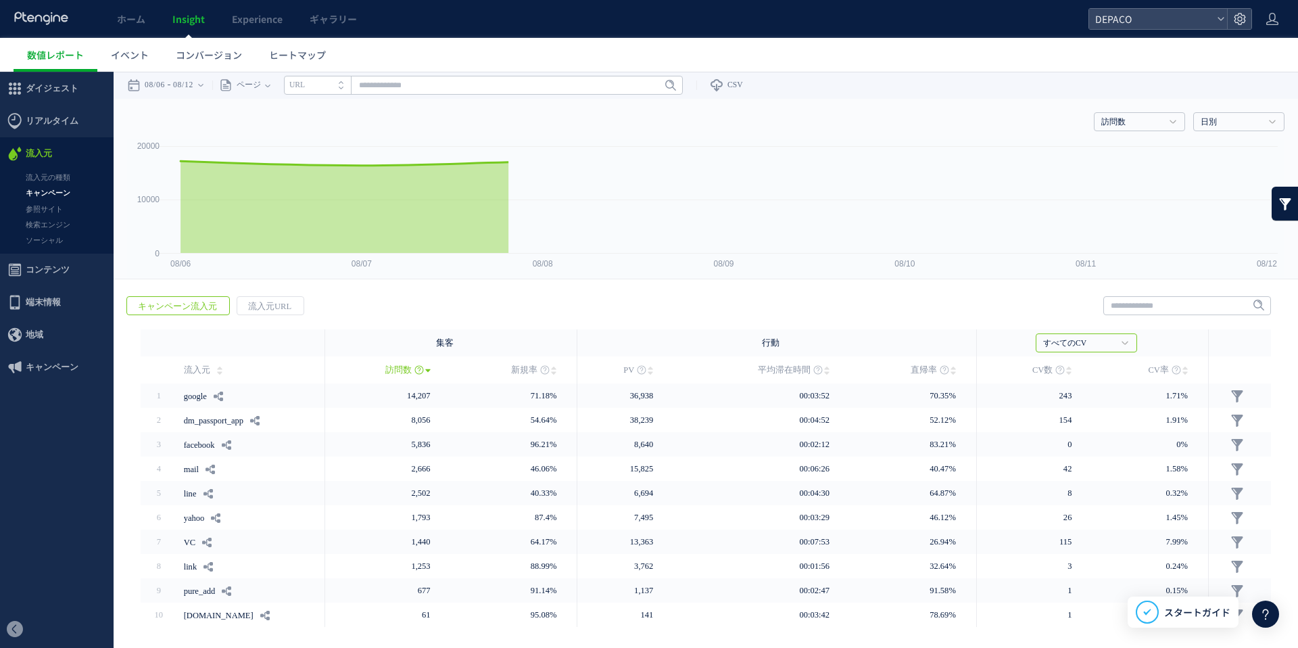
click at [51, 176] on link "流入元の種類" at bounding box center [57, 178] width 114 height 16
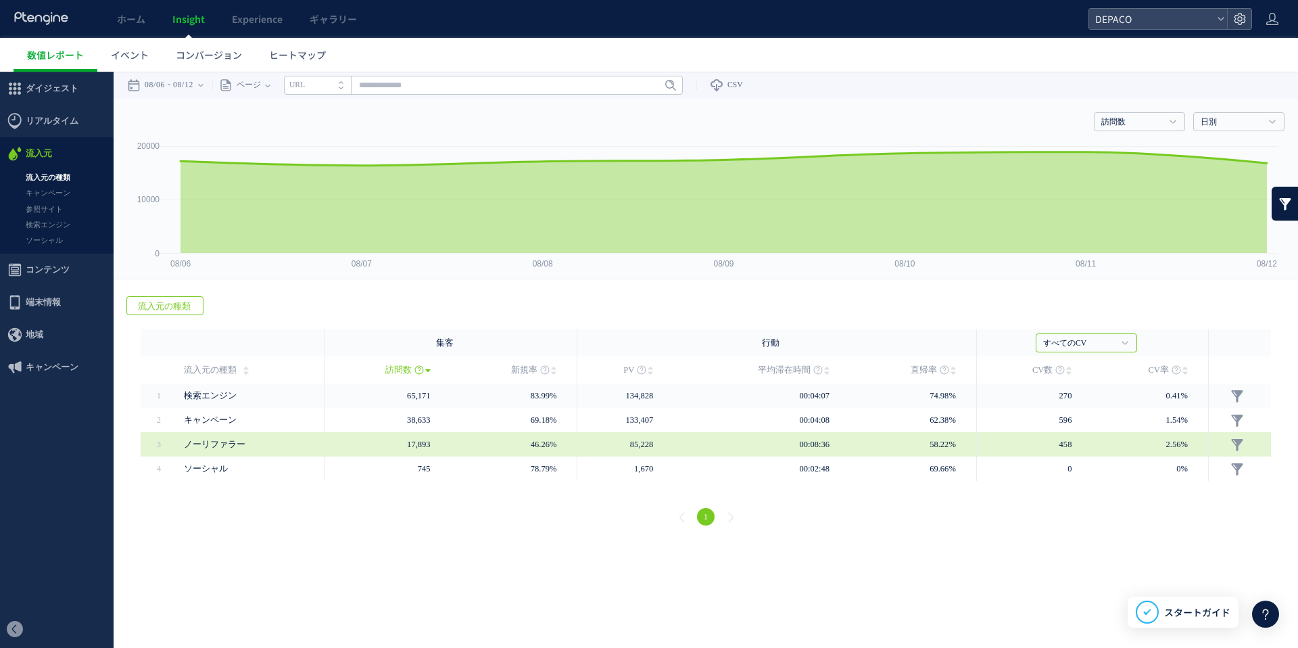
click at [210, 445] on span "ノーリファラー" at bounding box center [215, 443] width 62 height 9
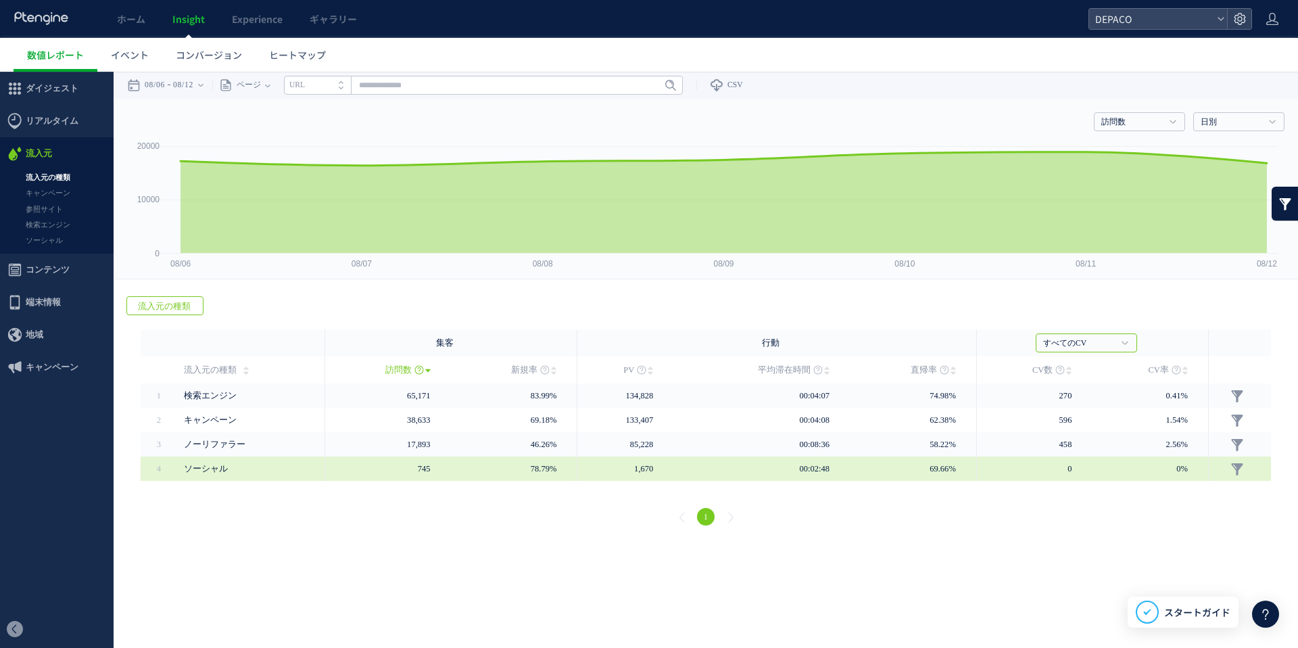
click at [214, 469] on span "ソーシャル" at bounding box center [206, 468] width 44 height 9
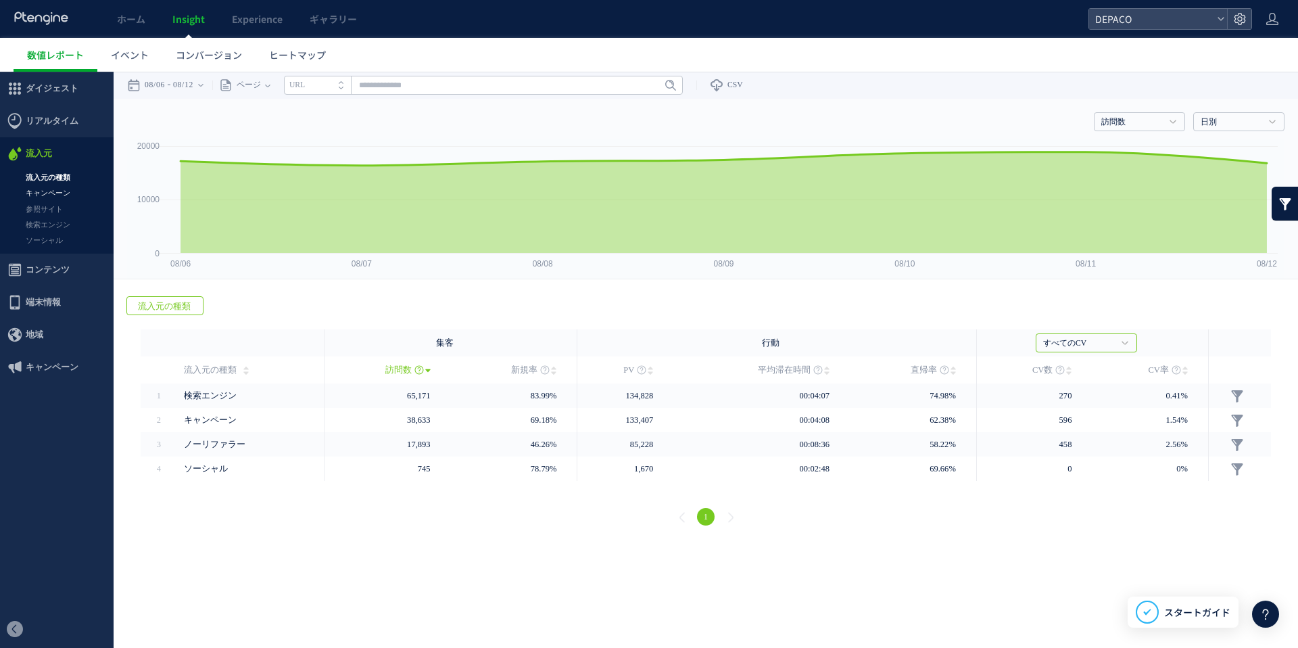
click at [56, 194] on link "キャンペーン" at bounding box center [57, 193] width 114 height 16
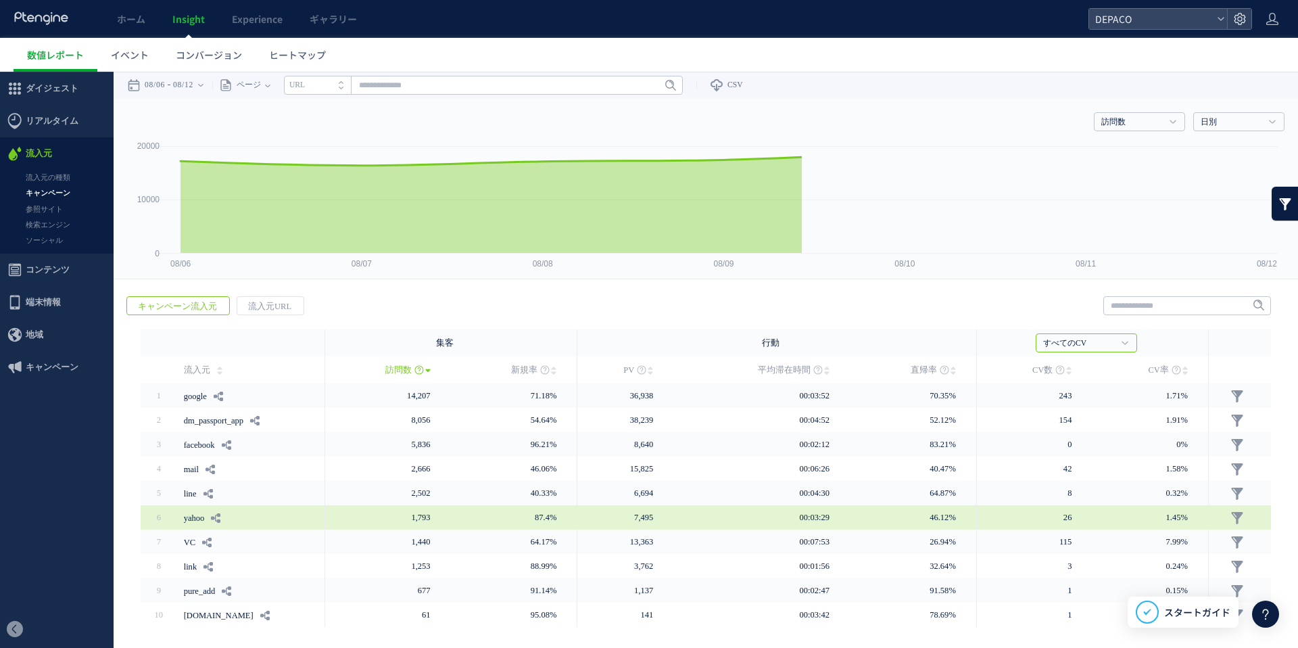
scroll to position [41, 0]
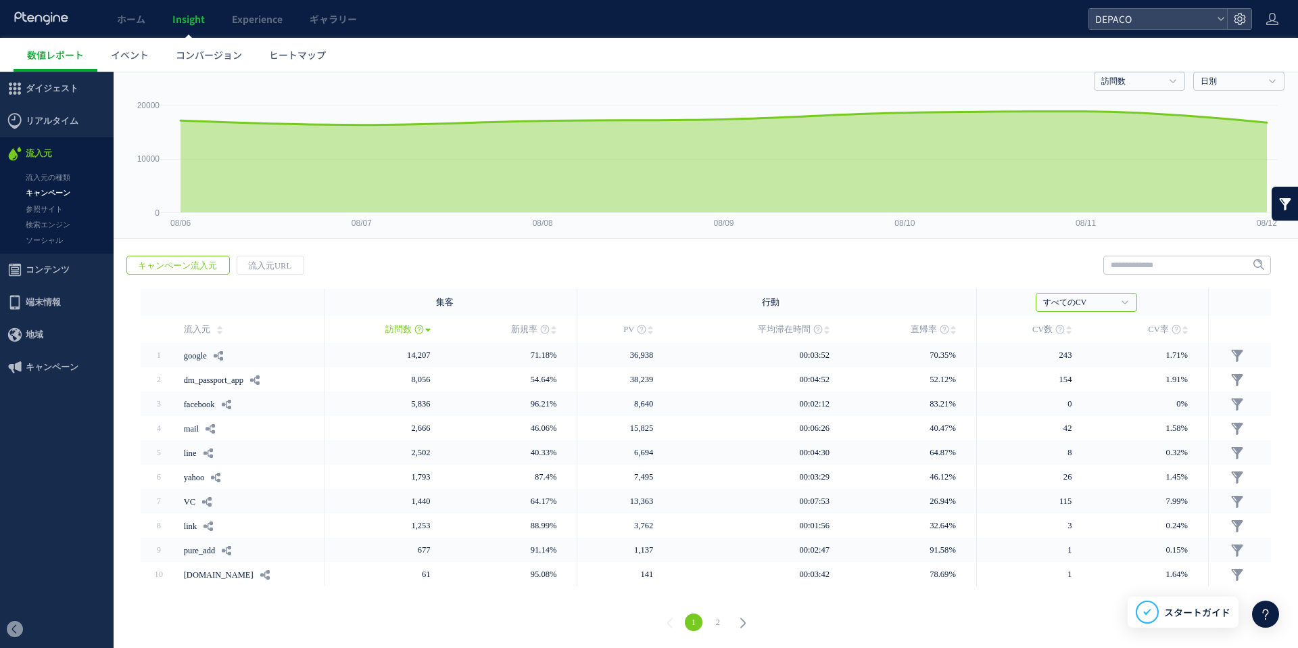
click at [717, 620] on link "2" at bounding box center [718, 622] width 18 height 18
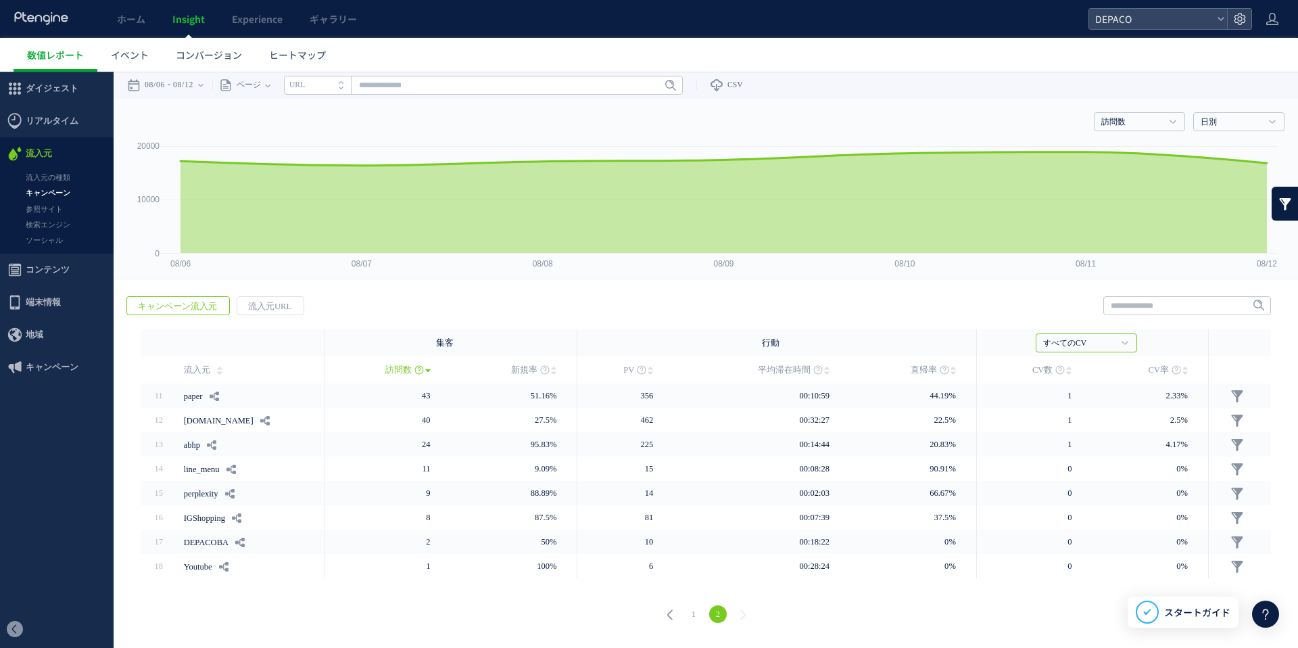
scroll to position [0, 0]
click at [693, 615] on link "1" at bounding box center [694, 614] width 18 height 18
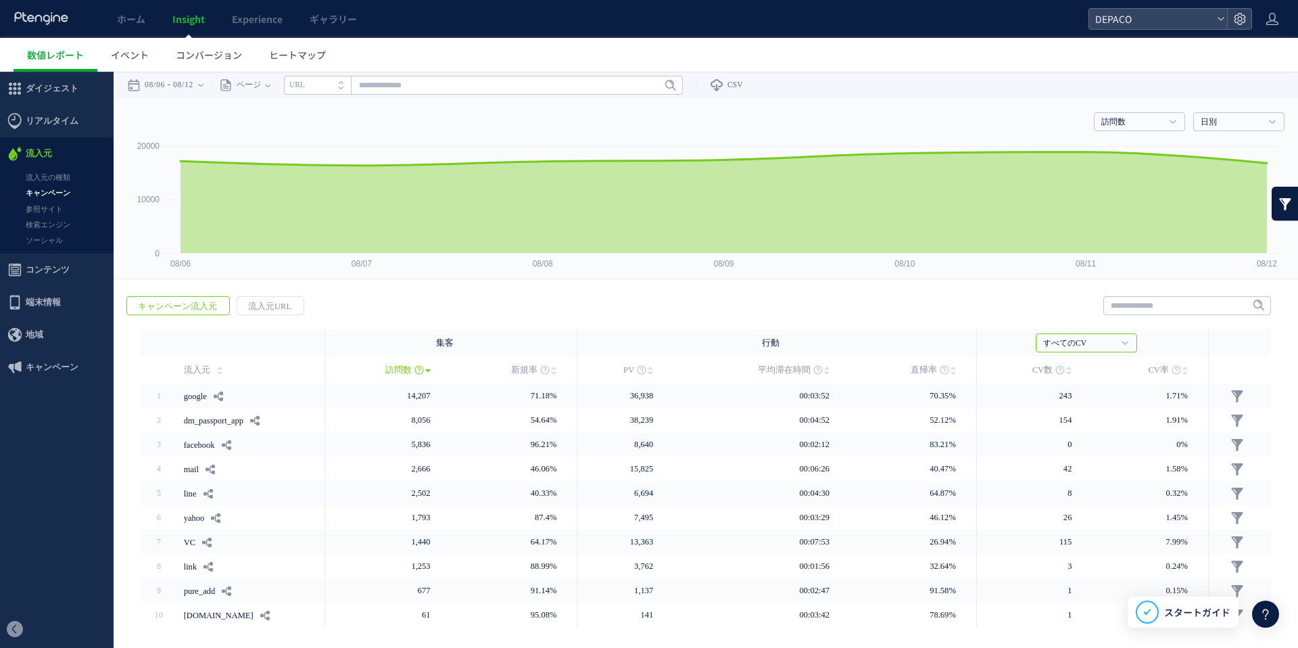
scroll to position [41, 0]
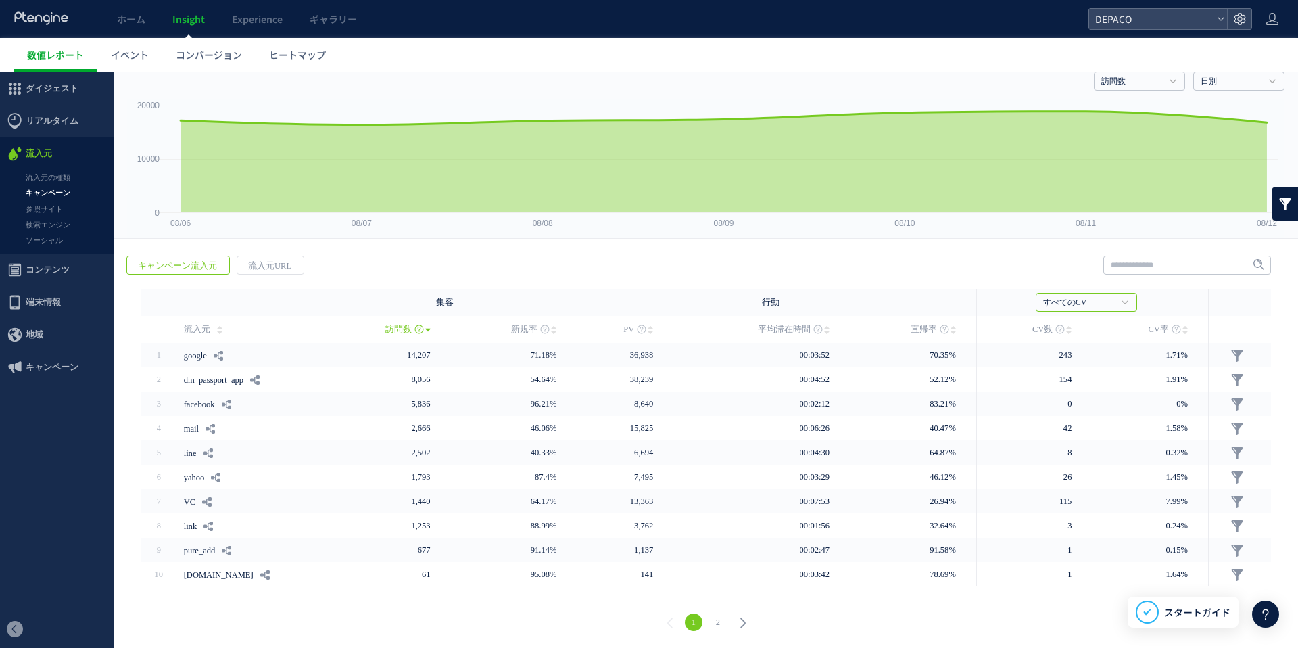
click at [717, 620] on link "2" at bounding box center [718, 622] width 18 height 18
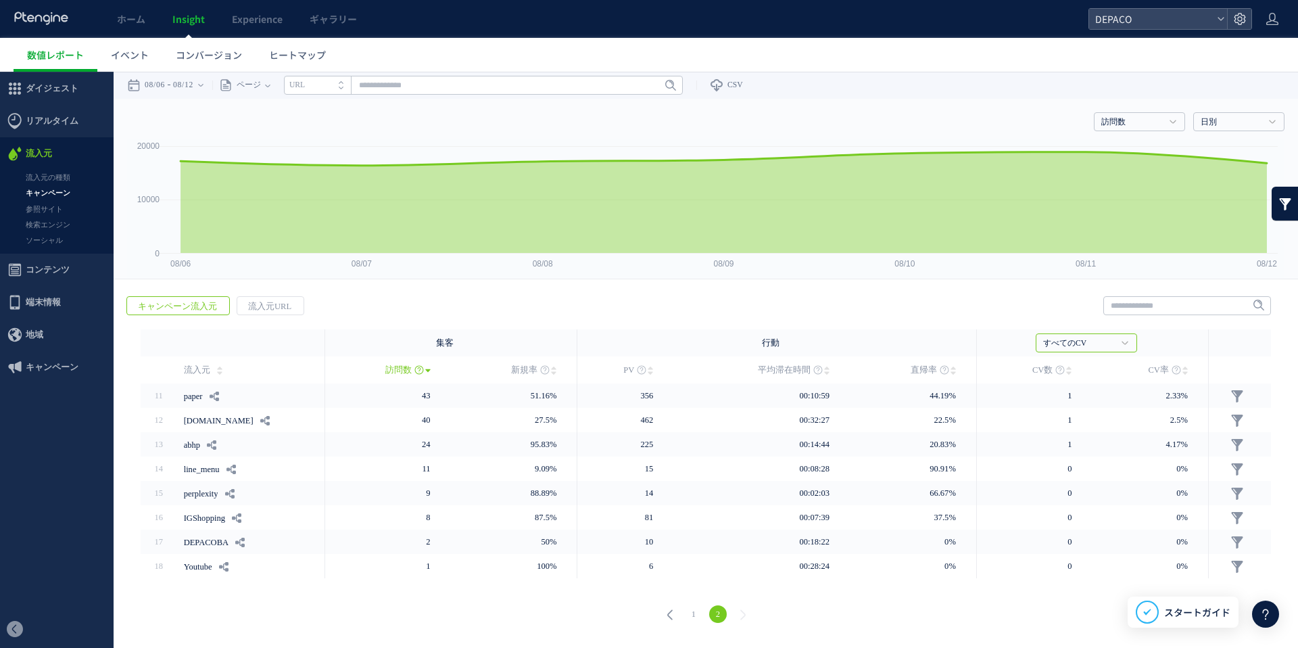
scroll to position [0, 0]
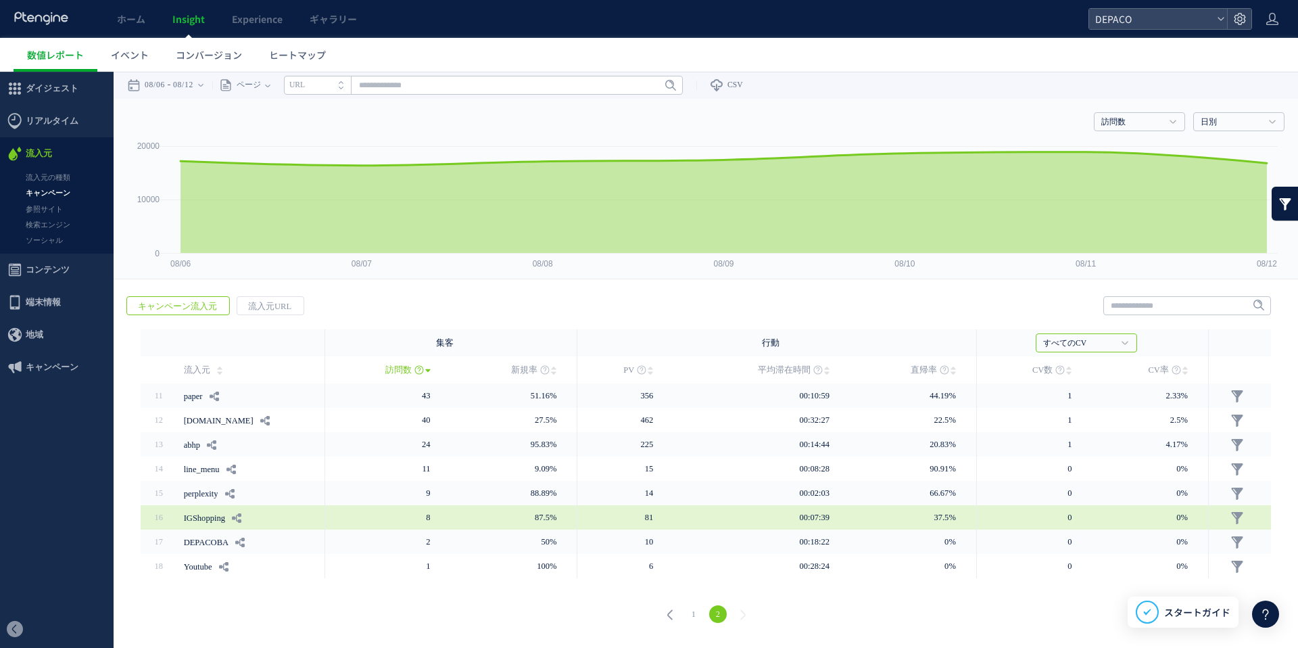
click at [206, 517] on link "IGShopping" at bounding box center [204, 518] width 41 height 22
click at [241, 516] on icon at bounding box center [236, 517] width 9 height 9
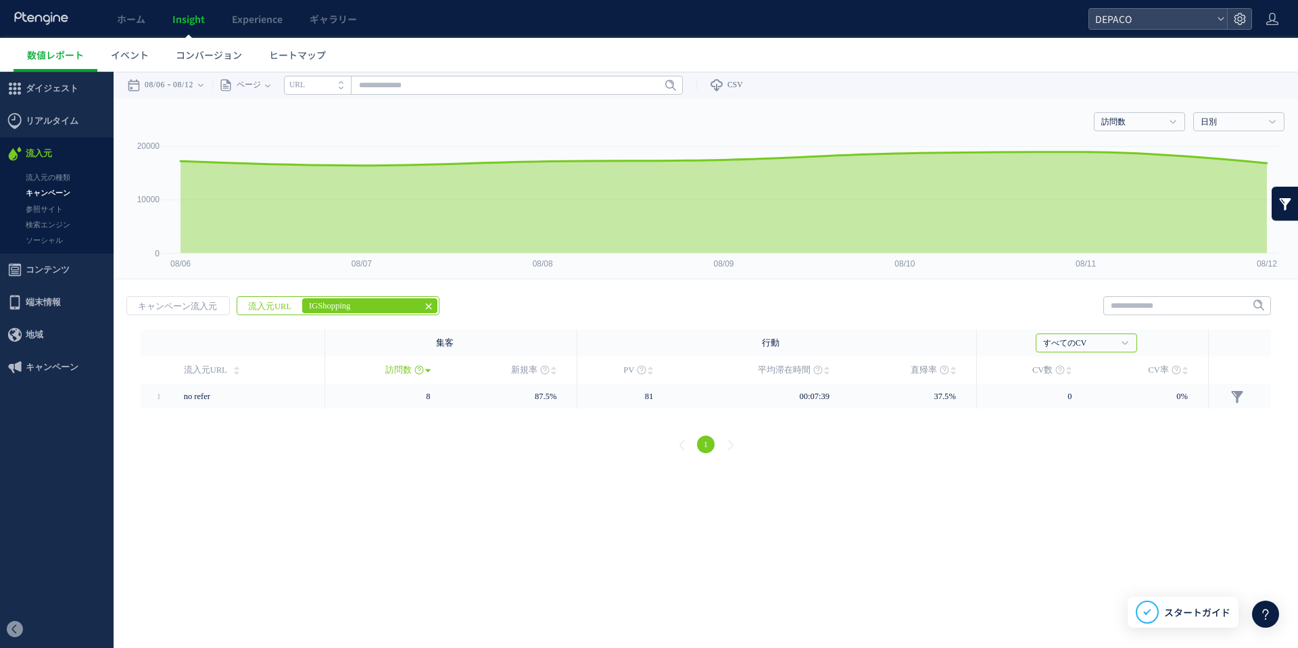
click at [427, 304] on use at bounding box center [429, 307] width 6 height 6
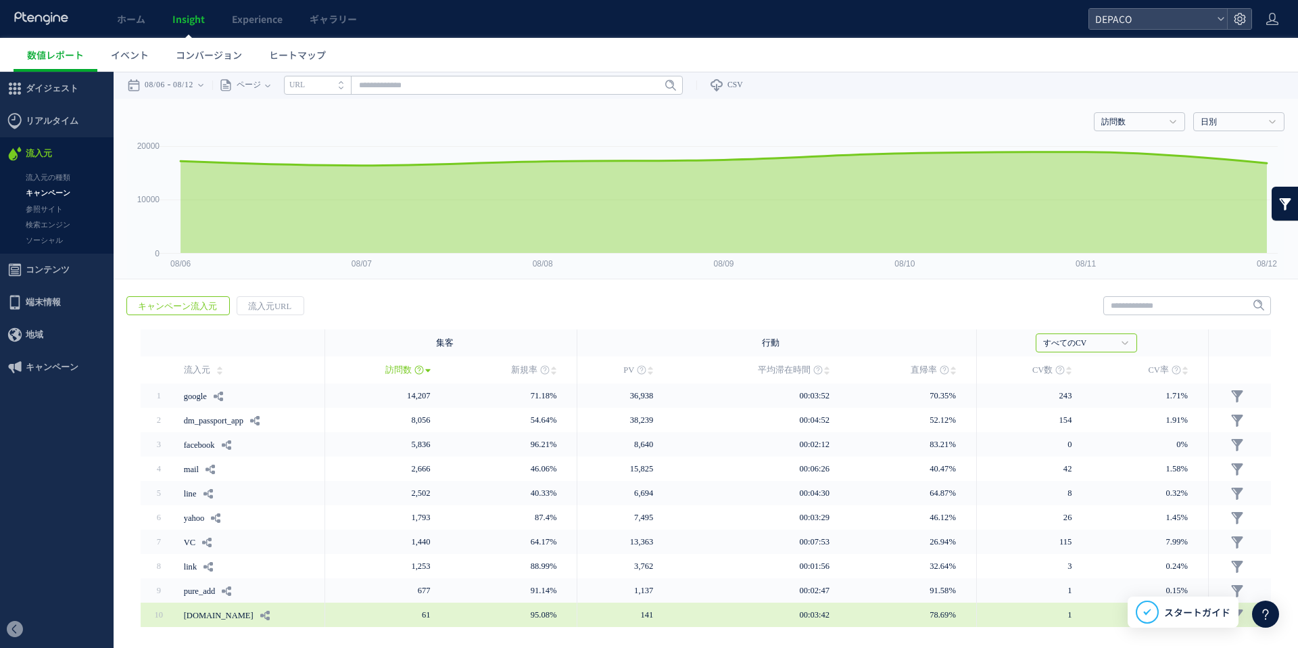
scroll to position [41, 0]
